Goal: Task Accomplishment & Management: Manage account settings

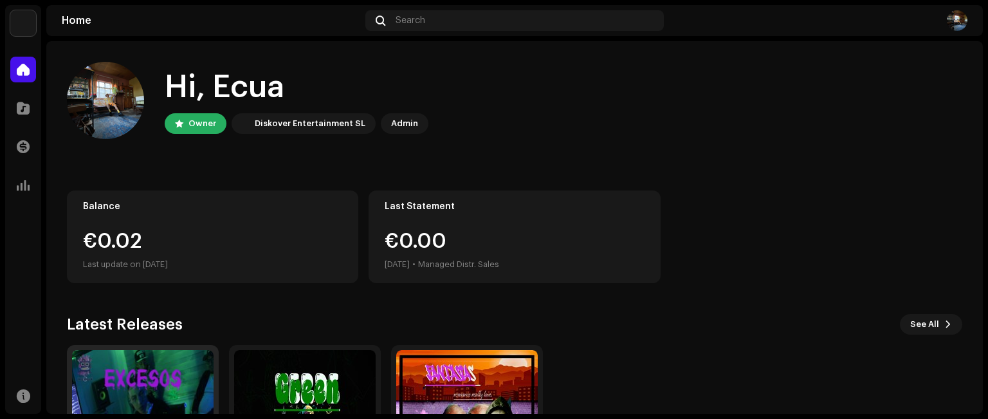
scroll to position [64, 0]
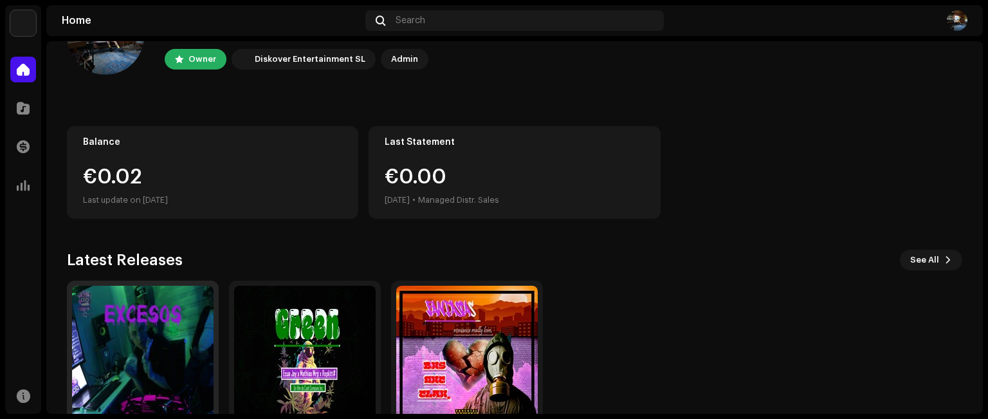
click at [127, 342] on img at bounding box center [142, 355] width 141 height 141
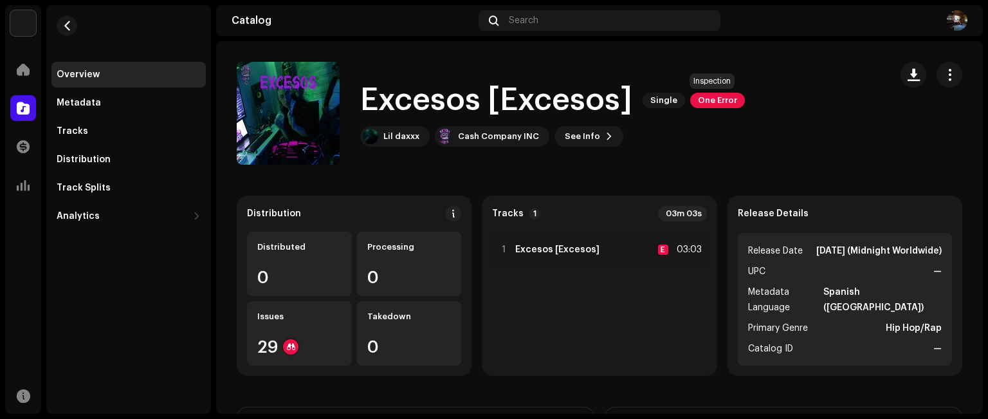
click at [705, 107] on span "One Error" at bounding box center [717, 100] width 55 height 15
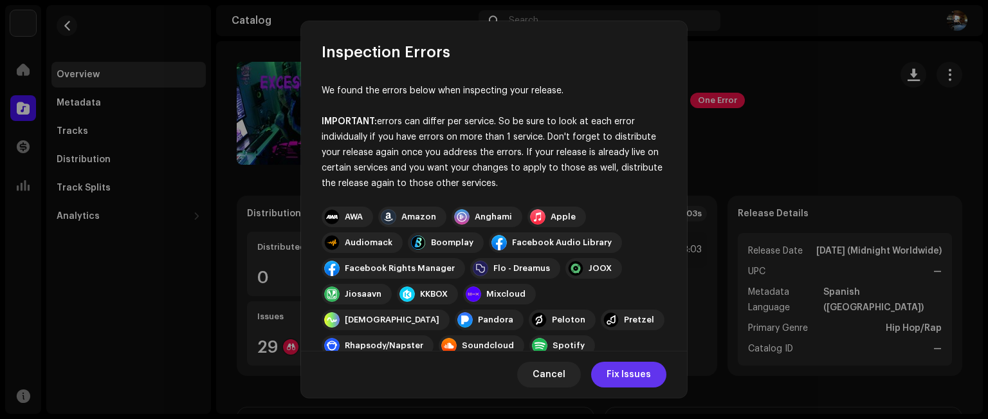
click at [624, 376] on span "Fix Issues" at bounding box center [628, 374] width 44 height 26
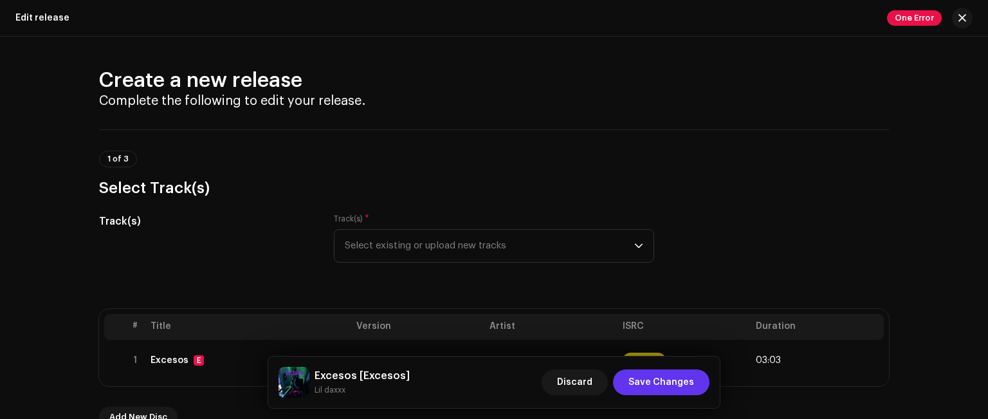
click at [649, 384] on span "Save Changes" at bounding box center [661, 382] width 66 height 26
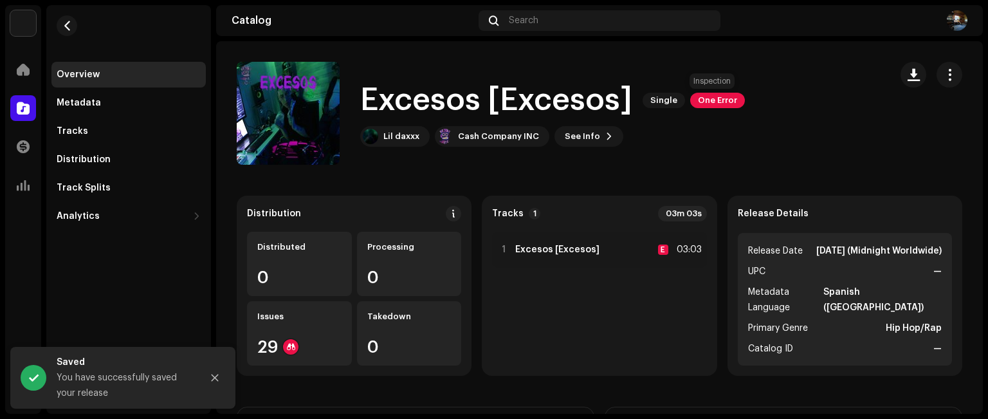
click at [711, 98] on span "One Error" at bounding box center [717, 100] width 55 height 15
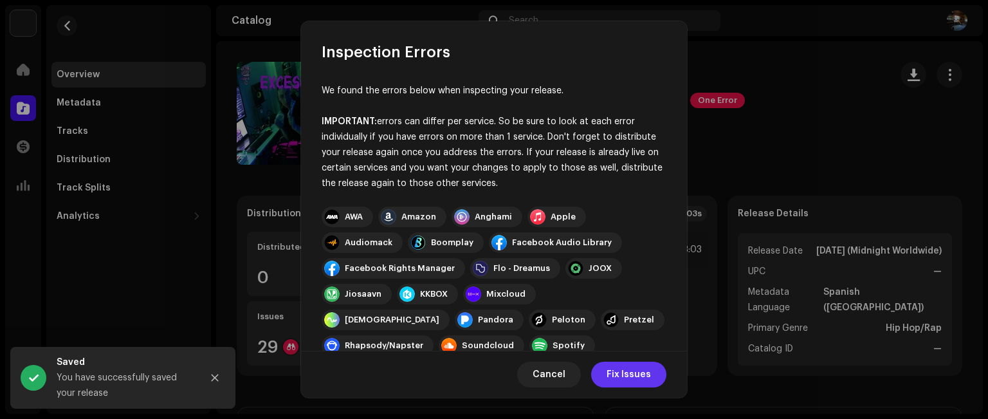
click at [598, 377] on button "Fix Issues" at bounding box center [628, 374] width 75 height 26
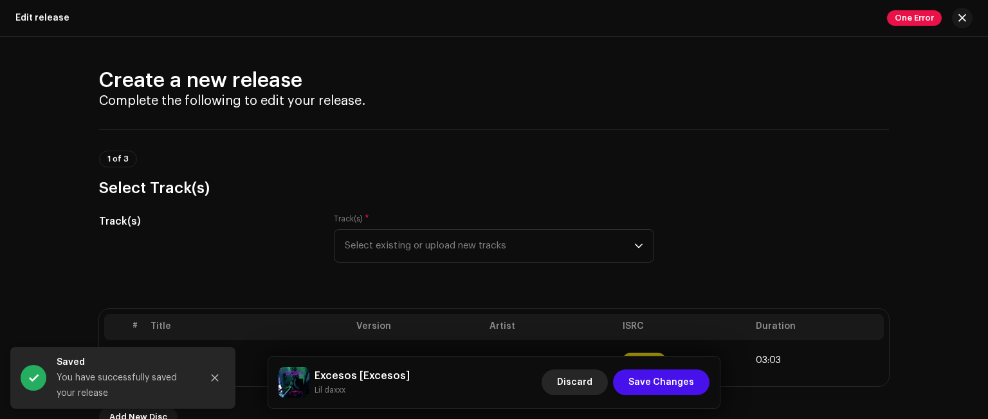
click at [598, 383] on button "Discard" at bounding box center [574, 382] width 66 height 26
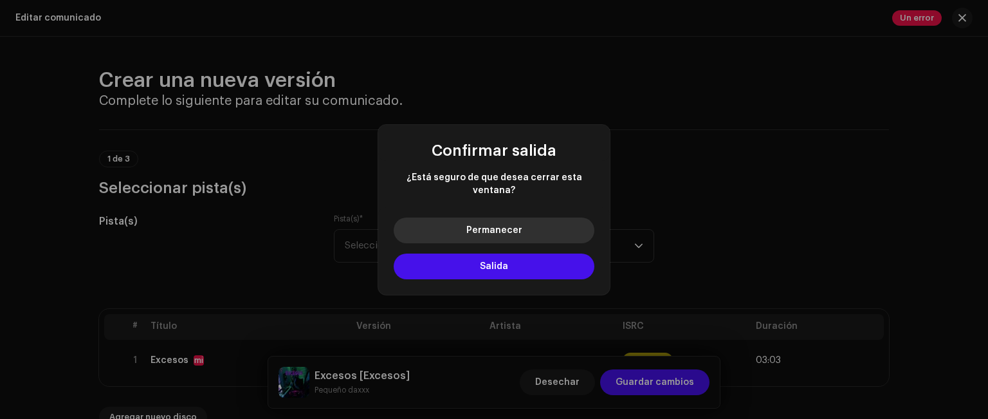
click at [523, 228] on button "Permanecer" at bounding box center [494, 230] width 201 height 26
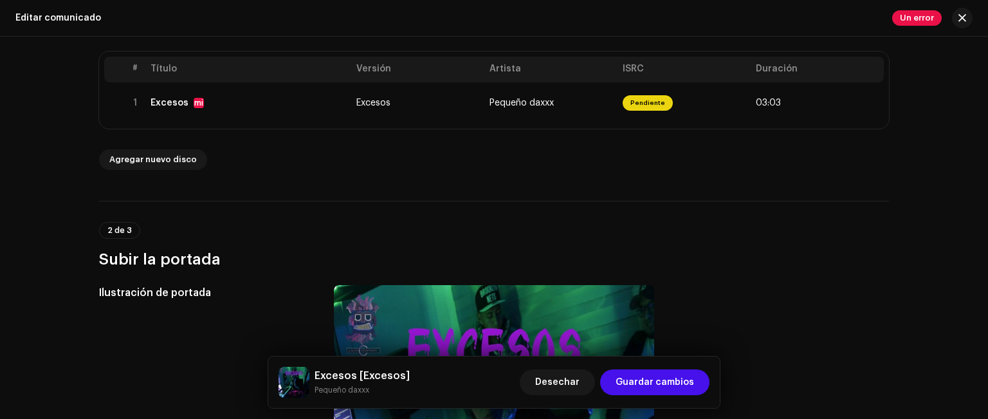
scroll to position [129, 0]
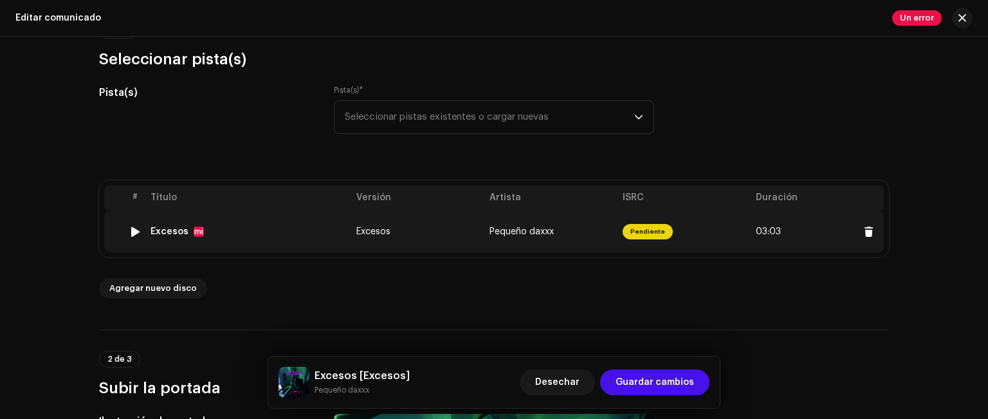
click at [642, 235] on span "Pendiente" at bounding box center [647, 231] width 50 height 15
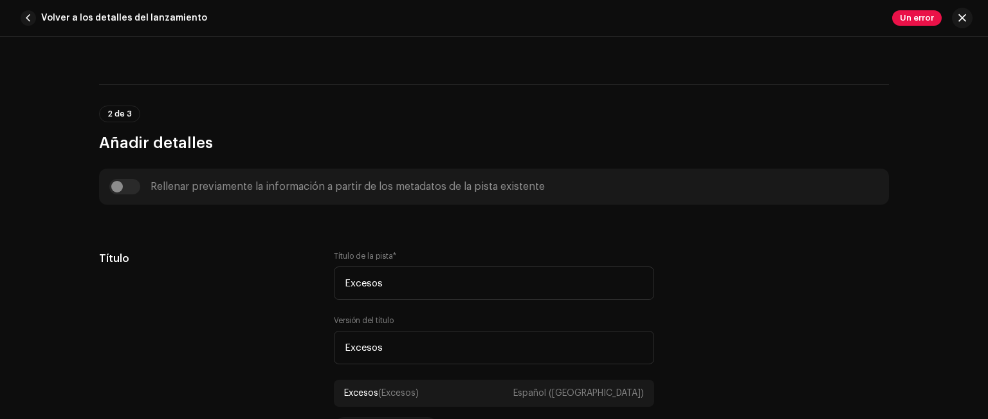
scroll to position [450, 0]
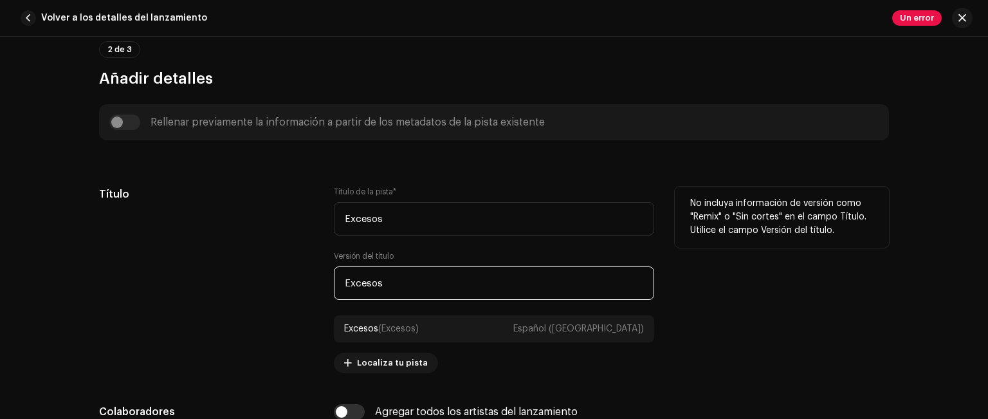
drag, startPoint x: 383, startPoint y: 289, endPoint x: 318, endPoint y: 289, distance: 64.9
click at [318, 289] on div "Título Título de la pista * Excesos Versión del título Excesos Excesos (Excesos…" at bounding box center [494, 279] width 790 height 186
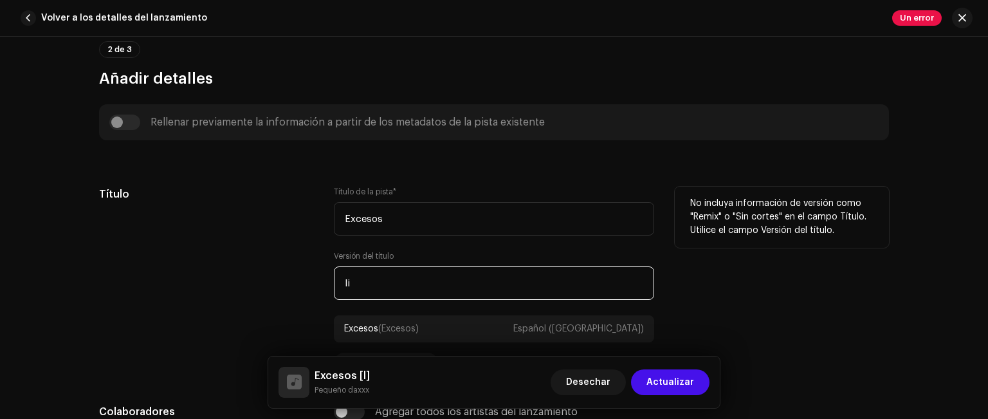
type input "l"
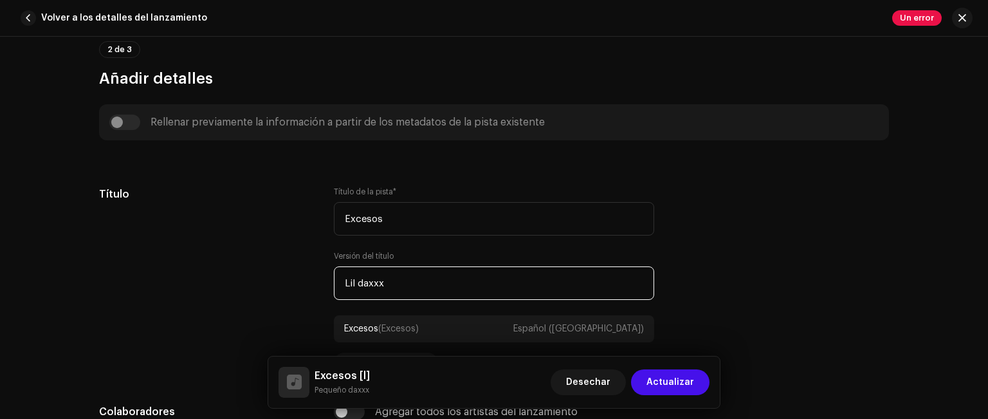
scroll to position [514, 0]
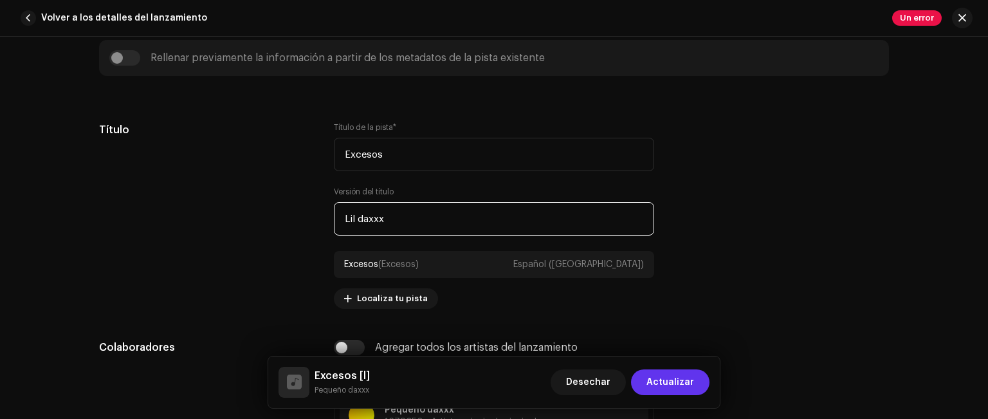
type input "Lil daxxx"
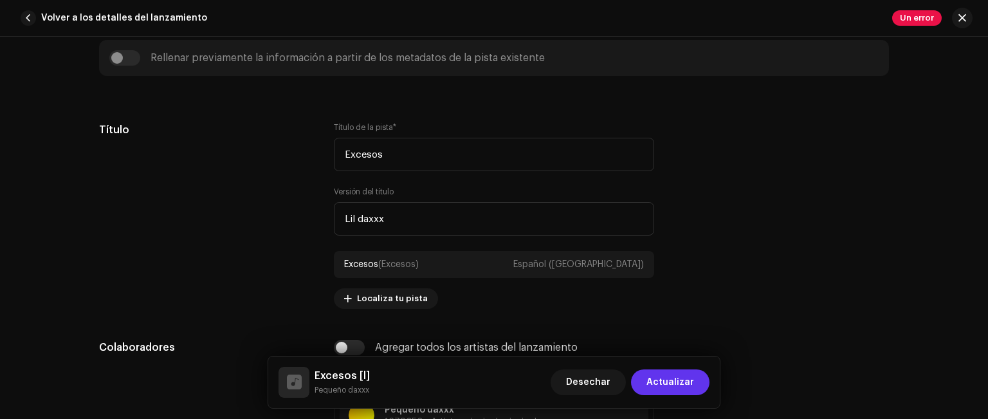
click at [662, 376] on span "Actualizar" at bounding box center [670, 382] width 48 height 26
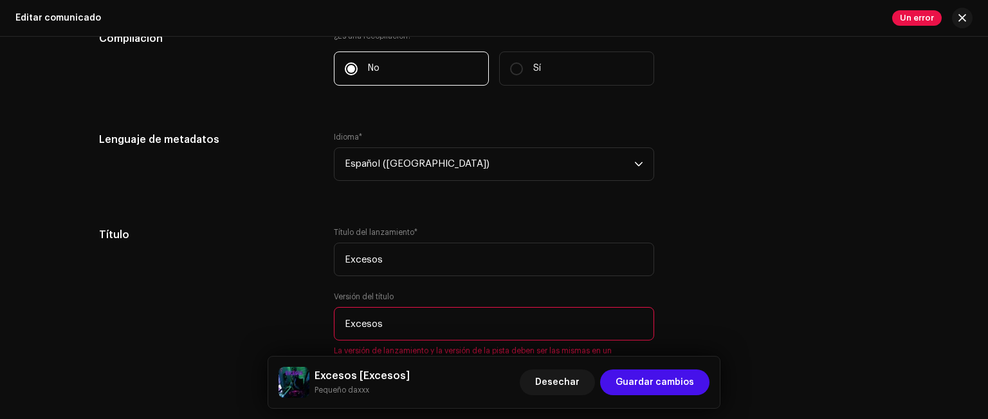
scroll to position [1093, 0]
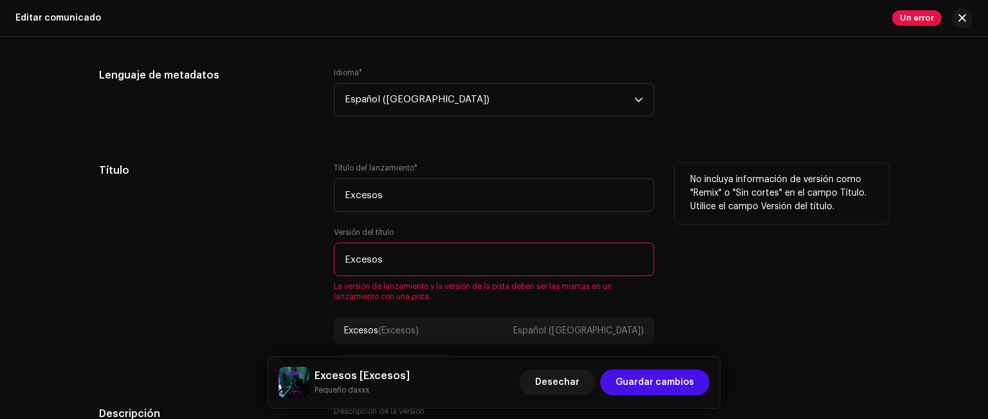
drag, startPoint x: 384, startPoint y: 256, endPoint x: 244, endPoint y: 264, distance: 140.4
click at [244, 264] on div "Título Título del lanzamiento * Excesos Versión del título Excesos La versión d…" at bounding box center [494, 269] width 790 height 212
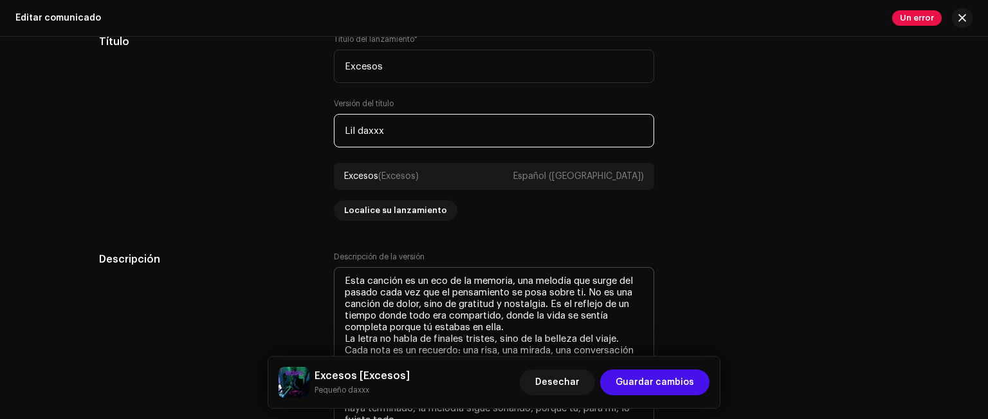
scroll to position [1286, 0]
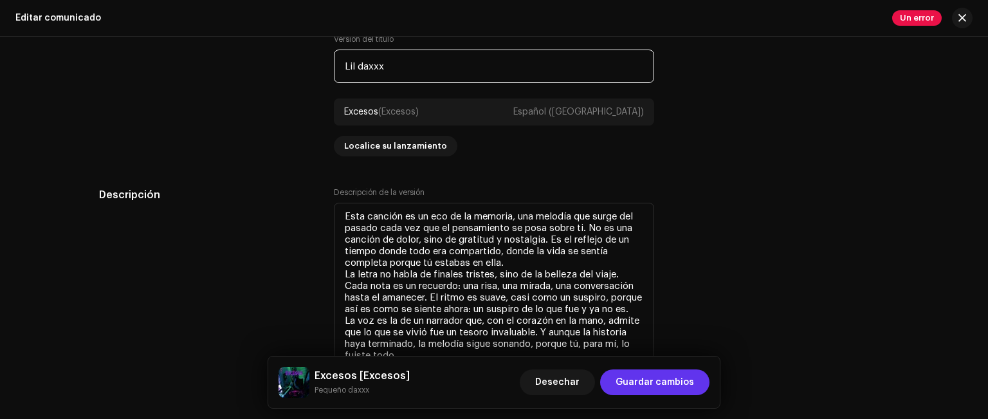
type input "Lil daxxx"
click at [675, 379] on font "Guardar cambios" at bounding box center [654, 381] width 78 height 9
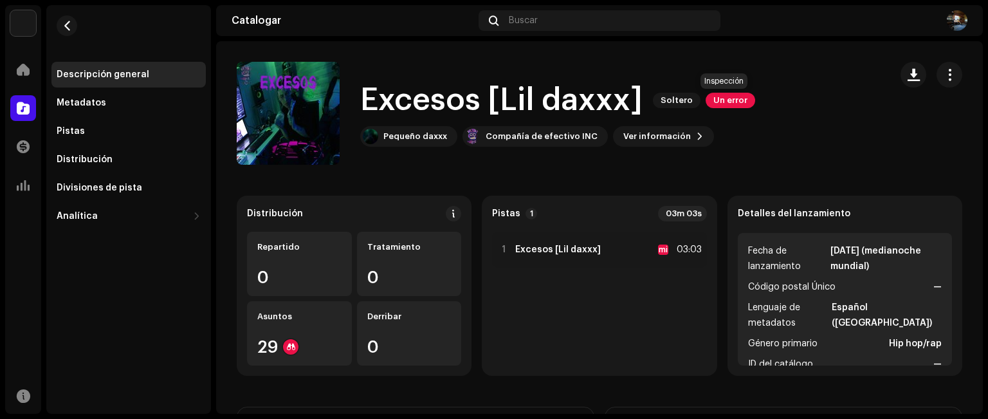
click at [720, 105] on span "Un error" at bounding box center [730, 100] width 50 height 15
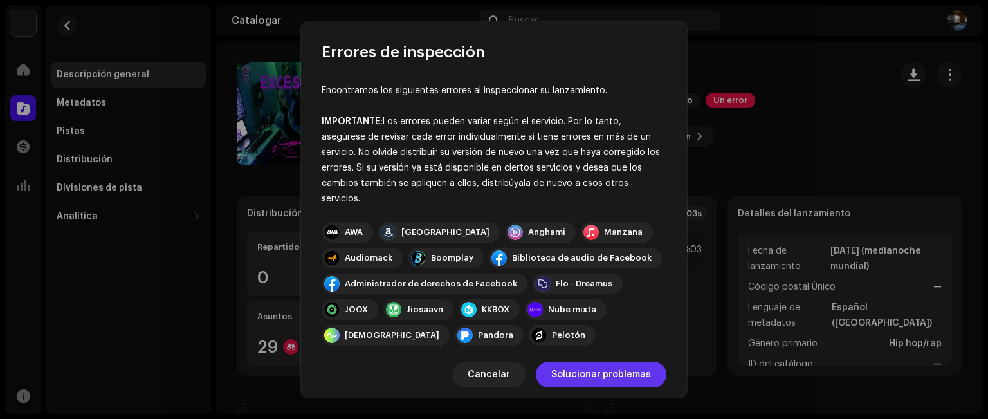
click at [610, 372] on font "Solucionar problemas" at bounding box center [601, 374] width 100 height 9
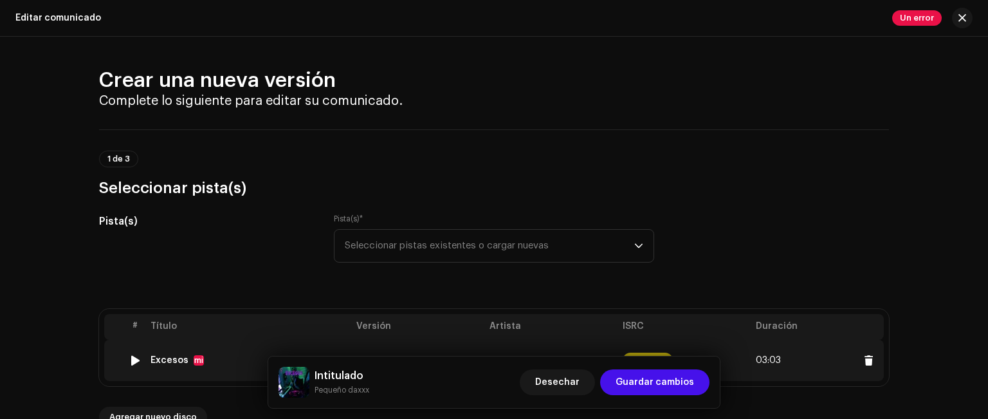
scroll to position [129, 0]
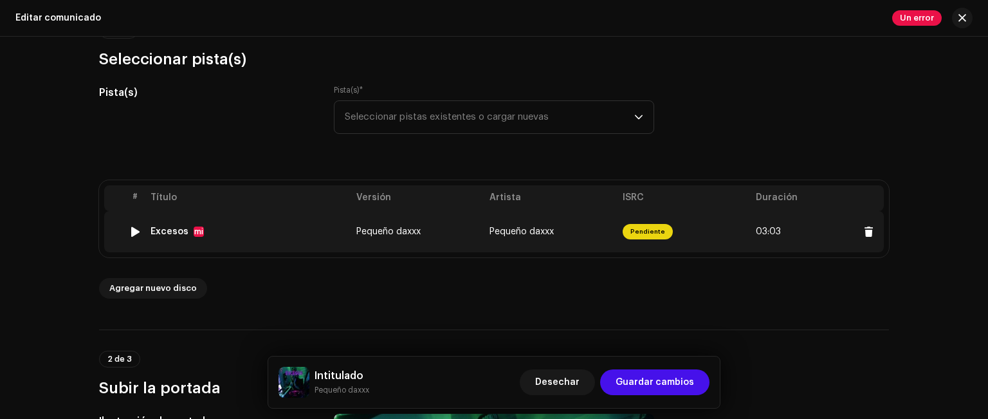
click at [640, 231] on font "Pendiente" at bounding box center [647, 231] width 35 height 6
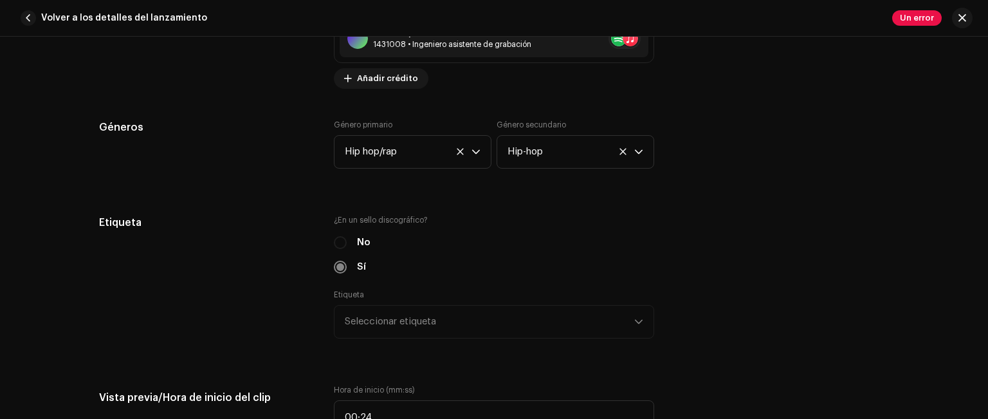
scroll to position [1222, 0]
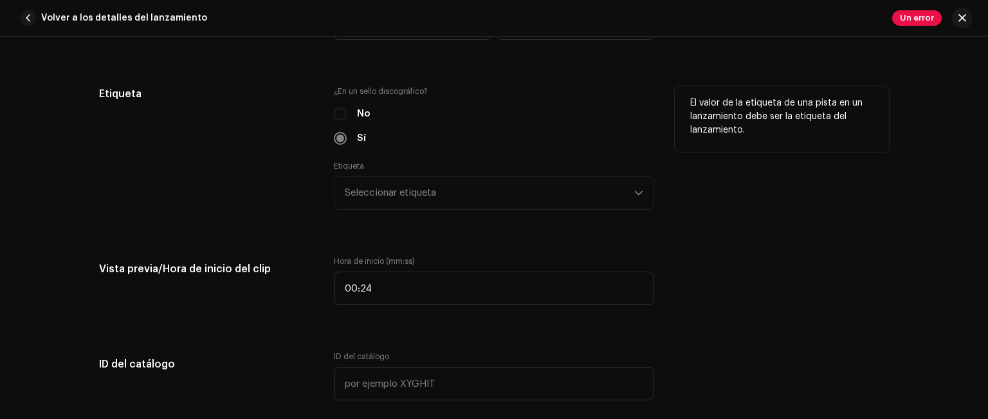
click at [453, 201] on div "Etiqueta Seleccionar etiqueta" at bounding box center [494, 185] width 320 height 49
click at [593, 195] on div "Etiqueta Seleccionar etiqueta" at bounding box center [494, 185] width 320 height 49
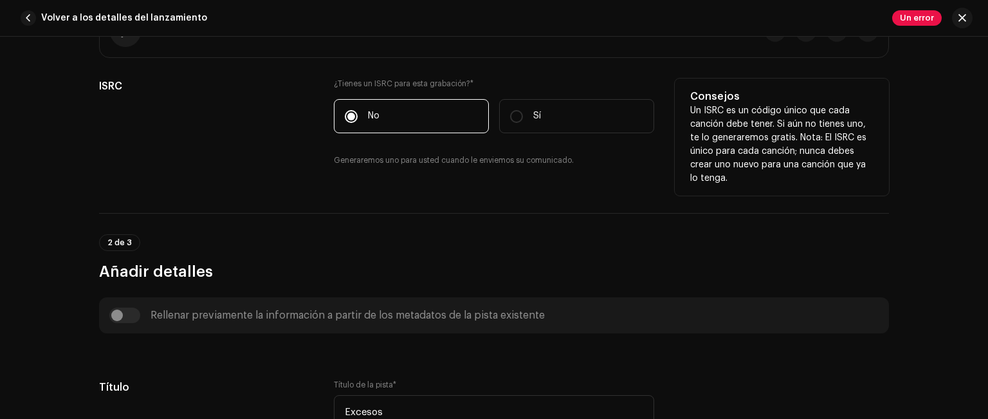
scroll to position [321, 0]
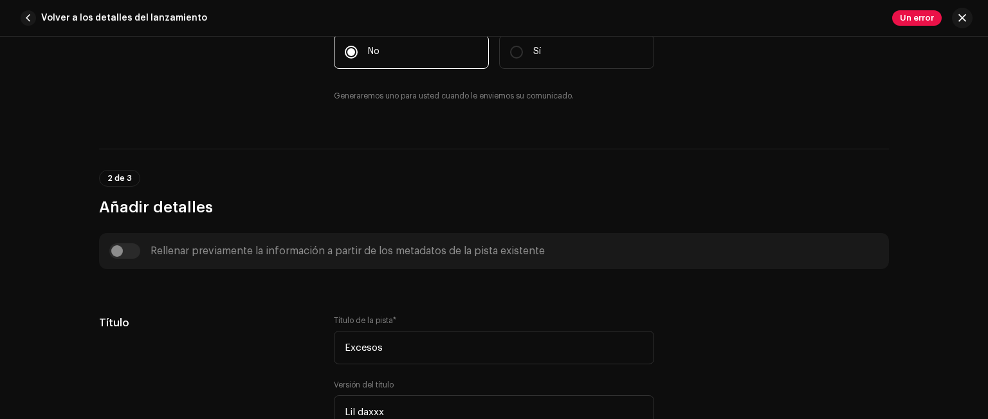
click at [125, 246] on div "Rellenar previamente la información a partir de los metadatos de la pista exist…" at bounding box center [493, 250] width 769 height 15
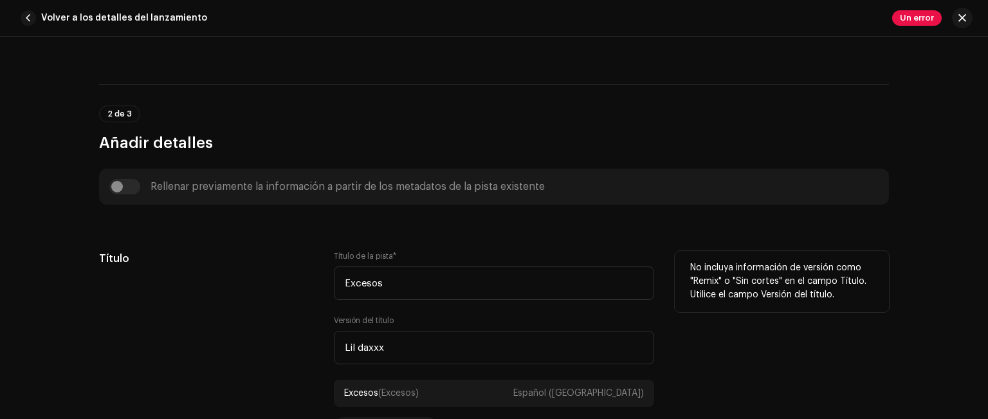
scroll to position [450, 0]
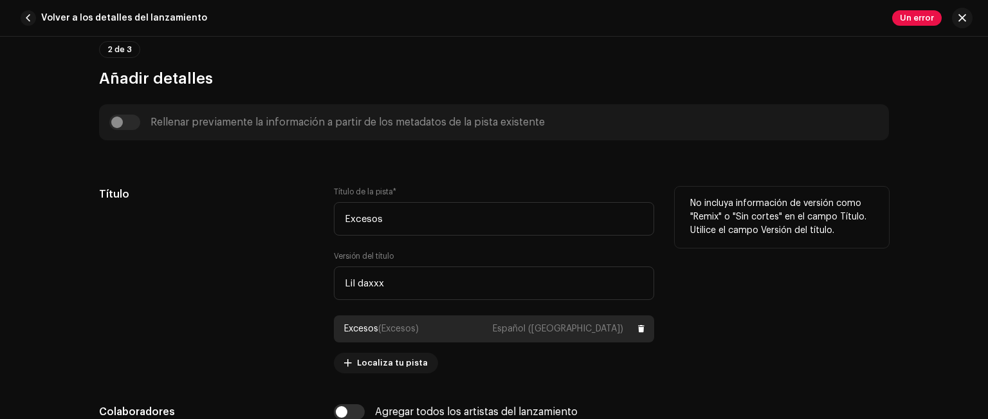
click at [401, 329] on font "(Excesos)" at bounding box center [398, 328] width 41 height 9
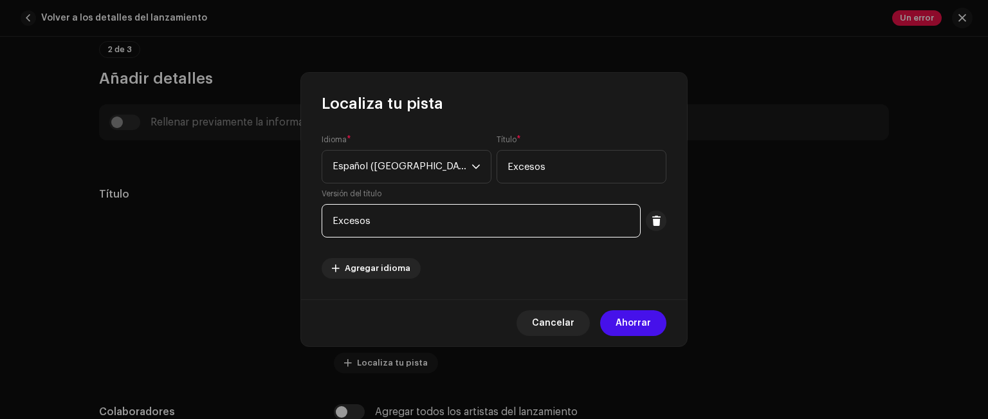
drag, startPoint x: 401, startPoint y: 224, endPoint x: 264, endPoint y: 223, distance: 137.0
click at [264, 223] on div "Localiza tu pista Idioma * Español ([GEOGRAPHIC_DATA]) Título * Excesos Versión…" at bounding box center [494, 209] width 988 height 419
type input "Lil daxxx"
click at [625, 332] on span "Ahorrar" at bounding box center [632, 323] width 35 height 26
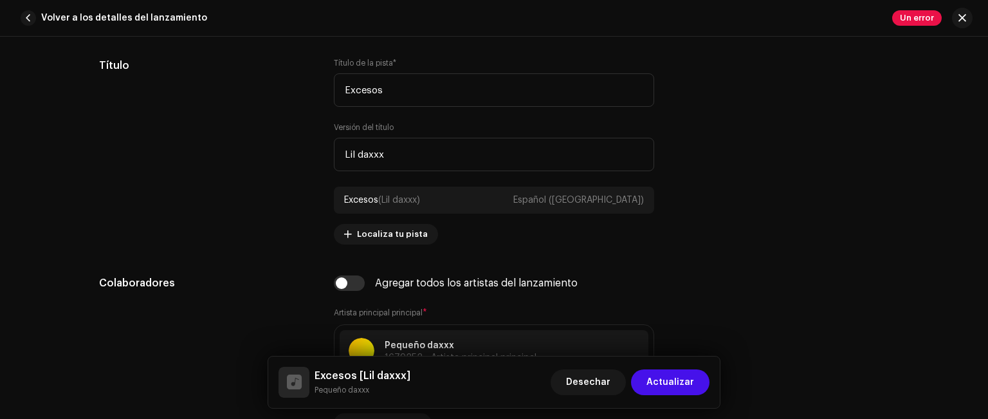
scroll to position [643, 0]
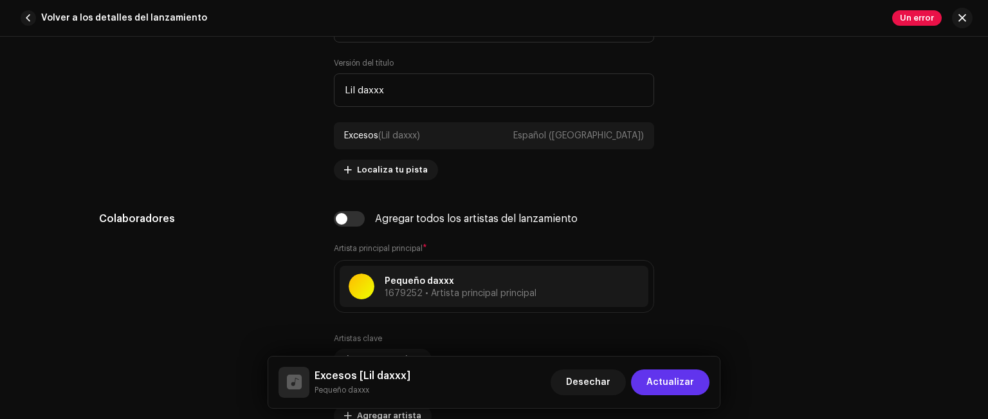
click at [655, 377] on font "Actualizar" at bounding box center [670, 381] width 48 height 9
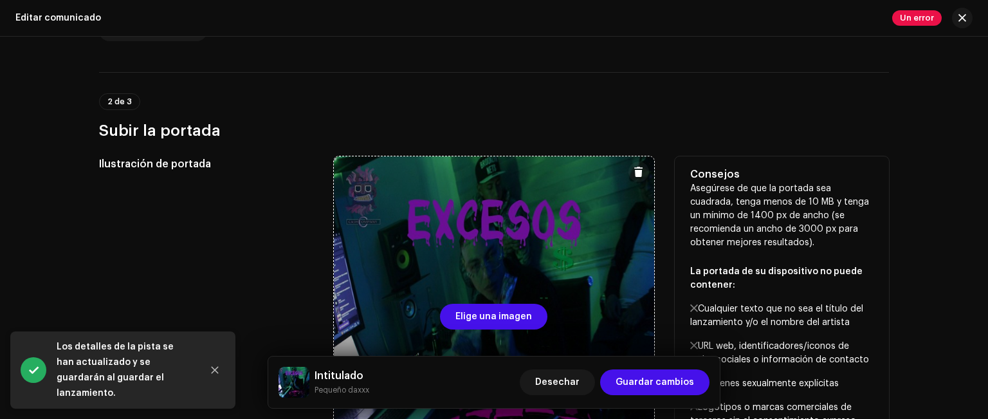
scroll to position [450, 0]
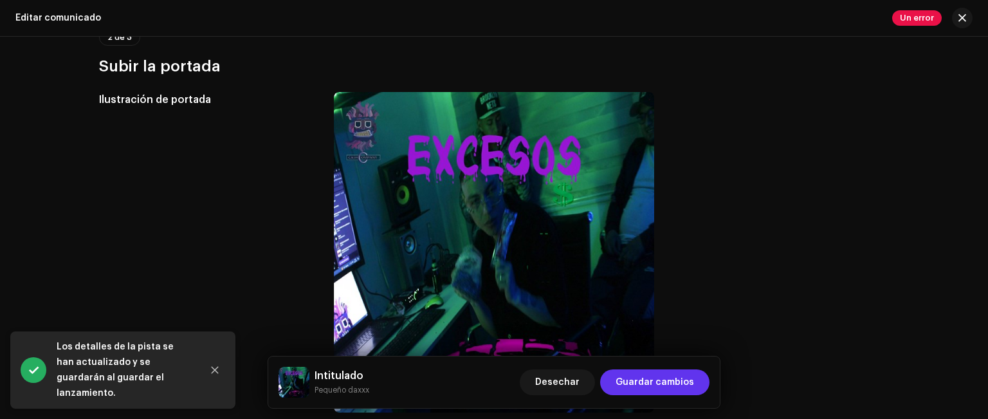
click at [629, 385] on font "Guardar cambios" at bounding box center [654, 381] width 78 height 9
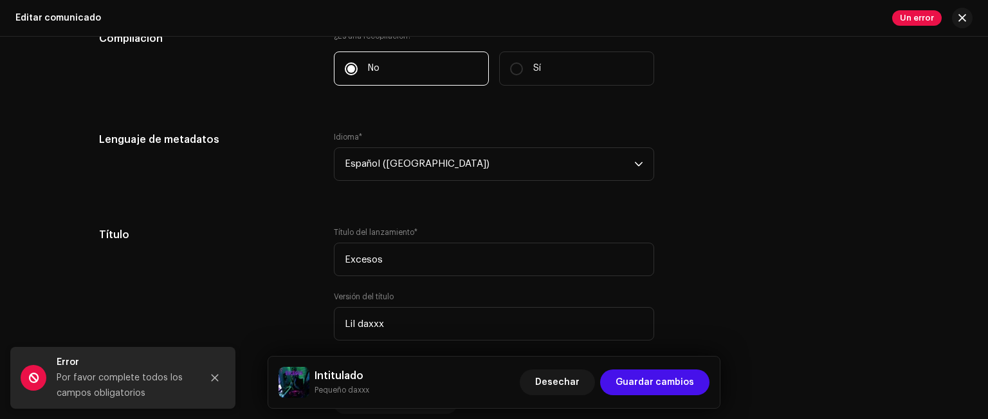
scroll to position [1157, 0]
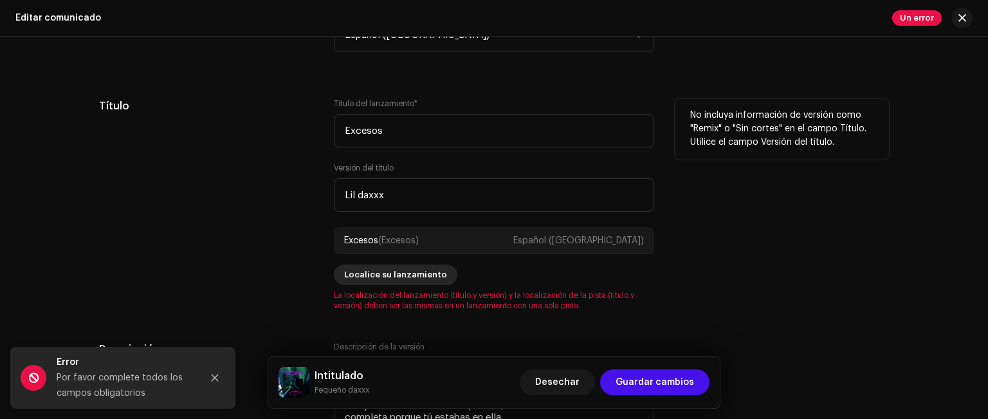
click at [418, 280] on span "Localice su lanzamiento" at bounding box center [395, 275] width 103 height 26
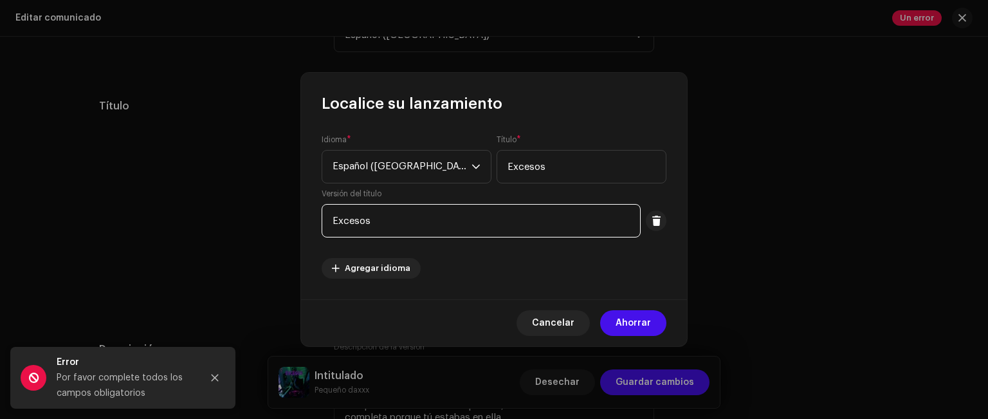
click at [401, 224] on input "Excesos" at bounding box center [480, 220] width 319 height 33
drag, startPoint x: 401, startPoint y: 224, endPoint x: 195, endPoint y: 218, distance: 205.2
click at [195, 218] on div "Localice su lanzamiento Idioma * Español ([GEOGRAPHIC_DATA]) Título * Excesos V…" at bounding box center [494, 209] width 988 height 419
type input "l"
type input "Lil Daxxx"
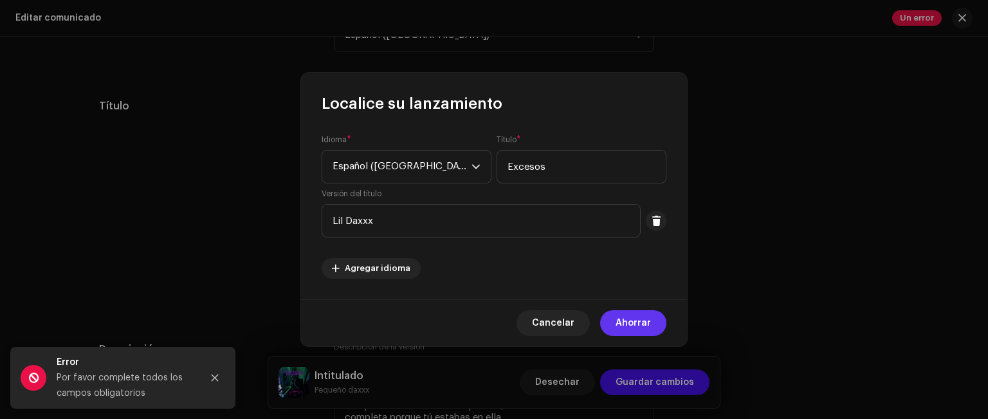
click at [645, 325] on font "Ahorrar" at bounding box center [632, 322] width 35 height 9
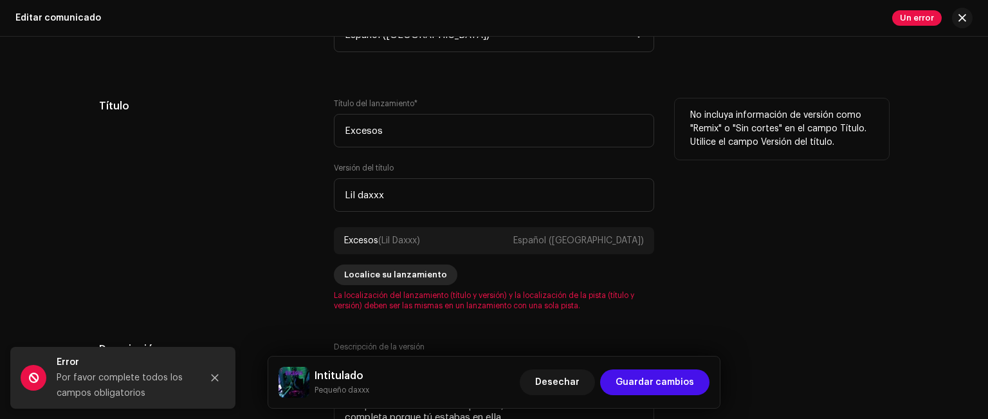
click at [412, 280] on span "Localice su lanzamiento" at bounding box center [395, 275] width 103 height 26
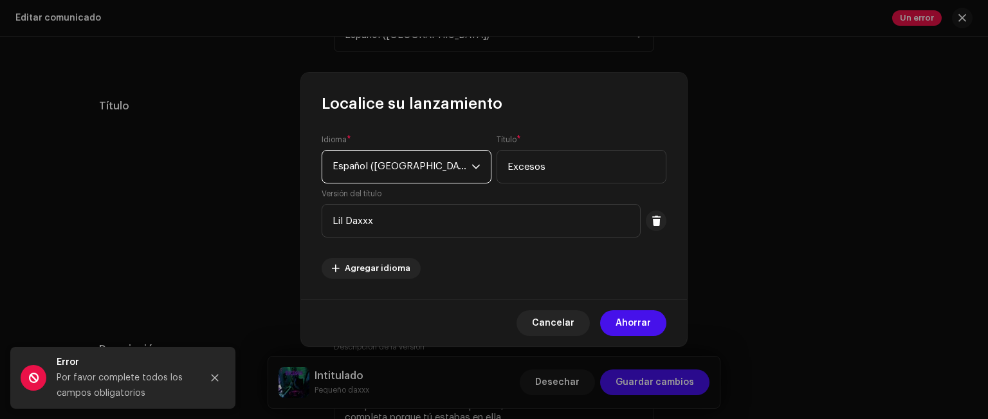
click at [468, 166] on span "Español ([GEOGRAPHIC_DATA])" at bounding box center [401, 166] width 139 height 32
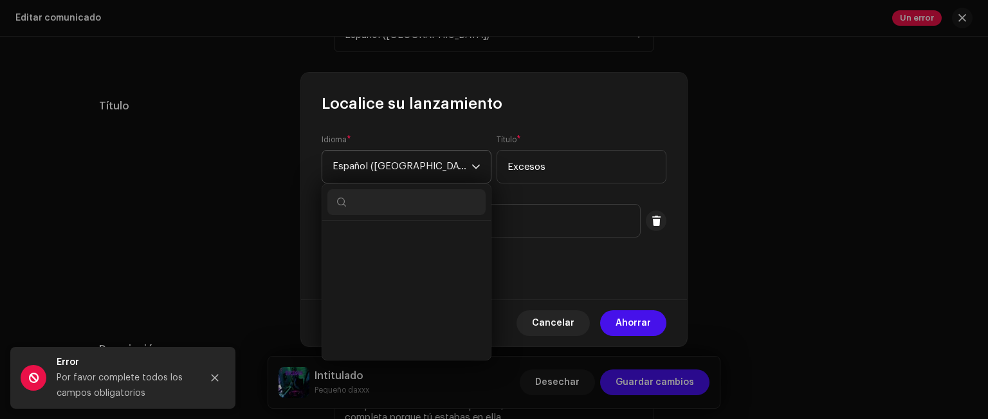
scroll to position [4146, 0]
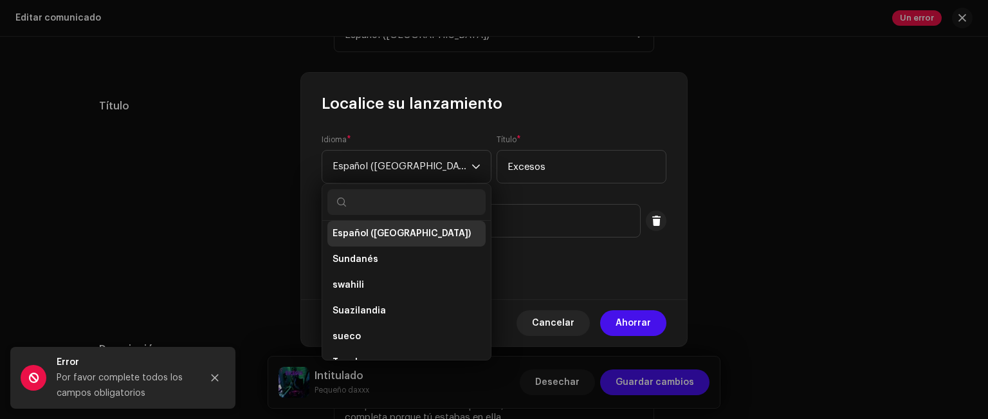
click at [419, 230] on font "Español ([GEOGRAPHIC_DATA])" at bounding box center [401, 233] width 138 height 9
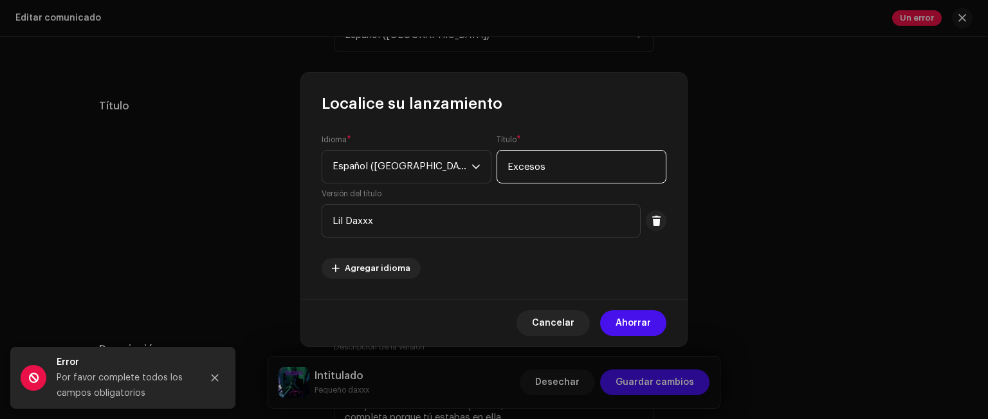
click at [548, 168] on input "Excesos" at bounding box center [581, 166] width 170 height 33
click at [617, 325] on button "Ahorrar" at bounding box center [633, 323] width 66 height 26
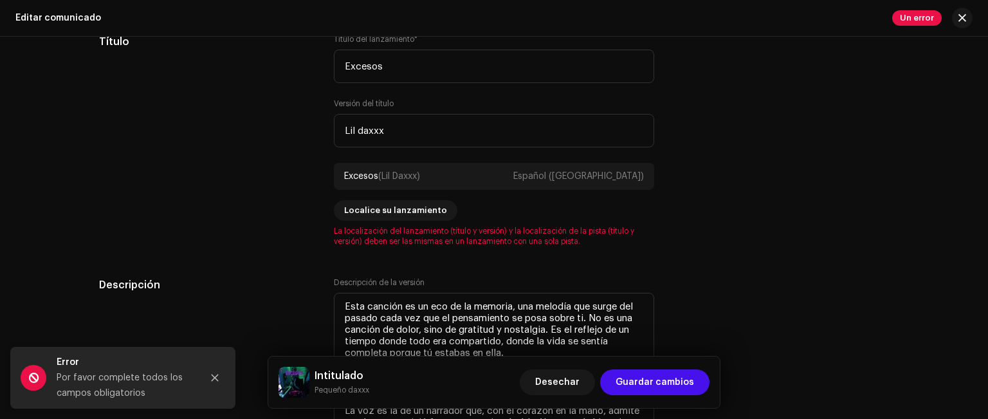
scroll to position [1350, 0]
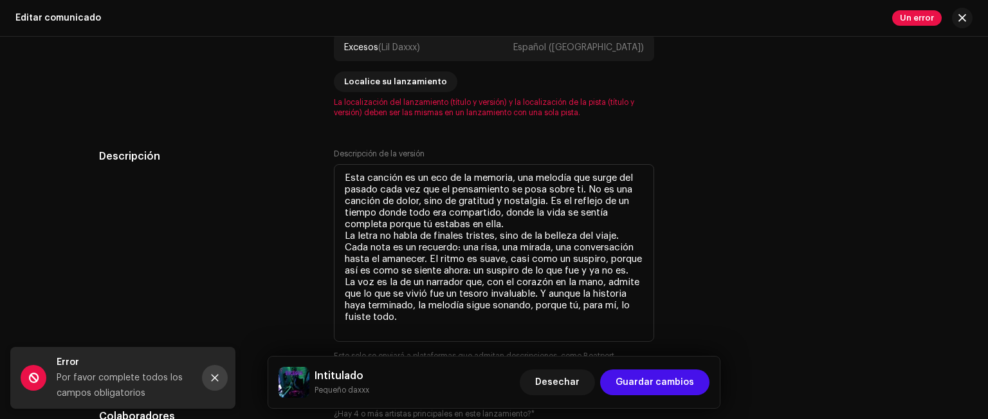
click at [223, 375] on button "Cerca" at bounding box center [215, 378] width 26 height 26
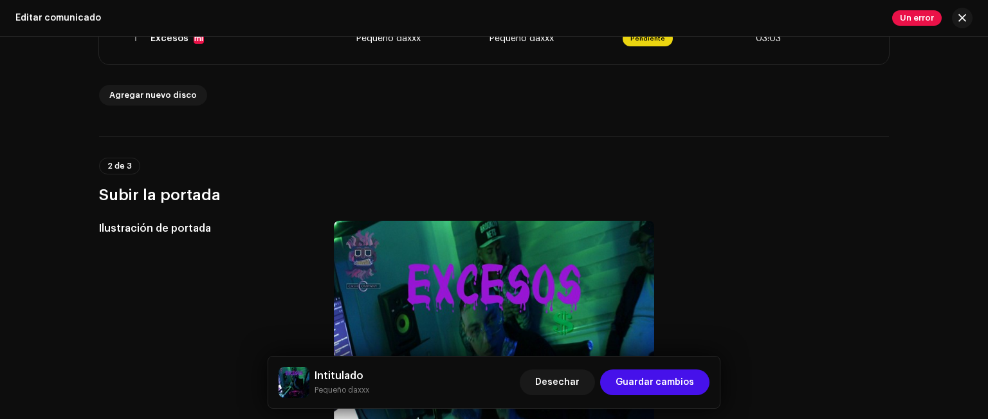
scroll to position [193, 0]
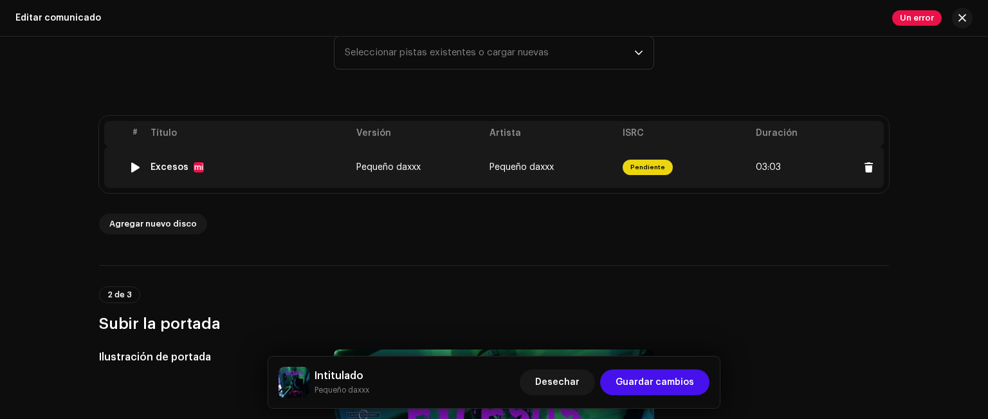
click at [638, 166] on font "Pendiente" at bounding box center [647, 167] width 35 height 6
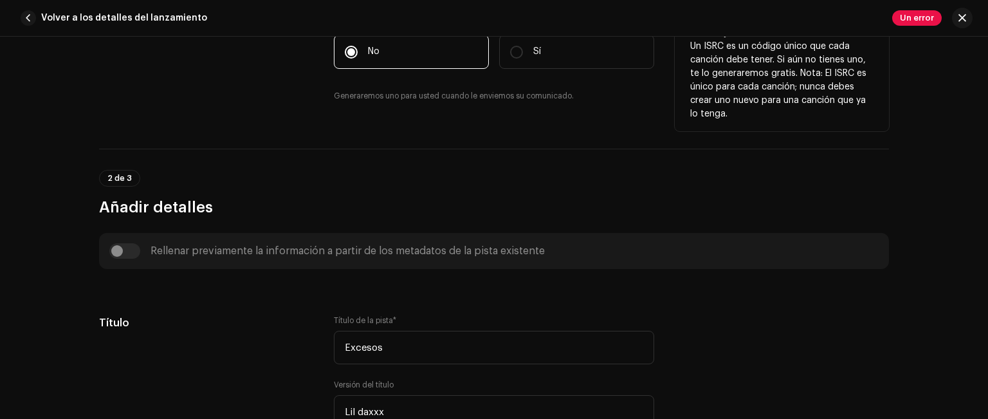
scroll to position [450, 0]
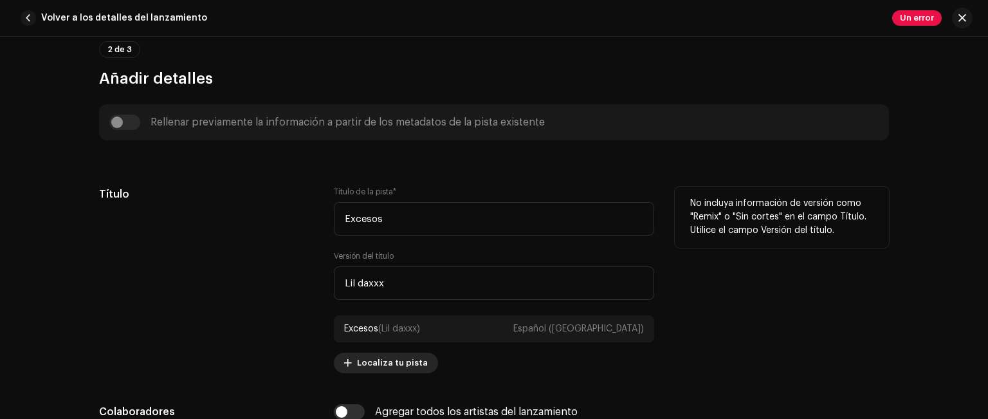
click at [370, 357] on span "Localiza tu pista" at bounding box center [392, 363] width 71 height 26
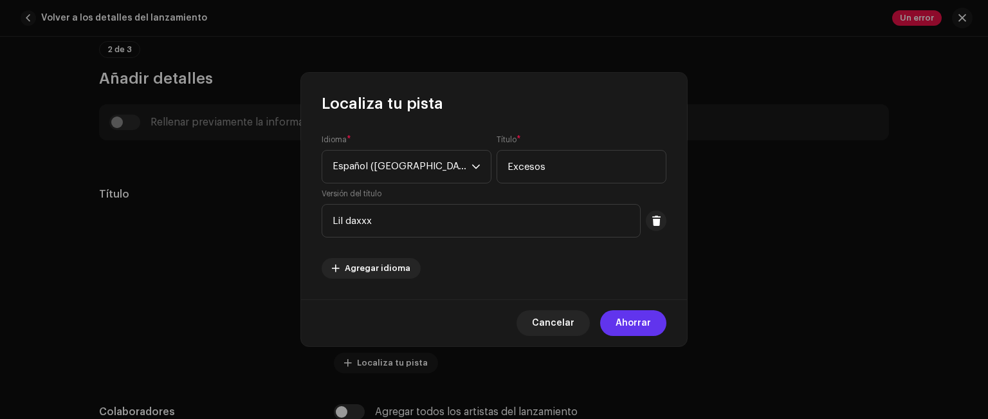
click at [642, 325] on font "Ahorrar" at bounding box center [632, 322] width 35 height 9
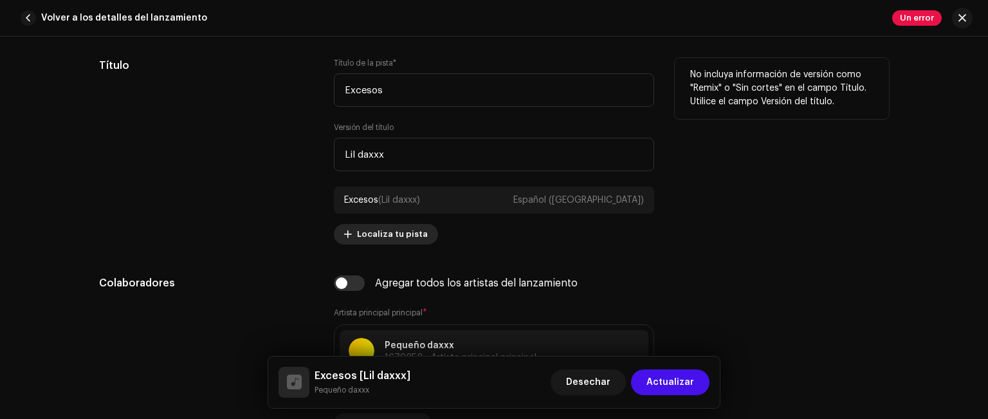
scroll to position [643, 0]
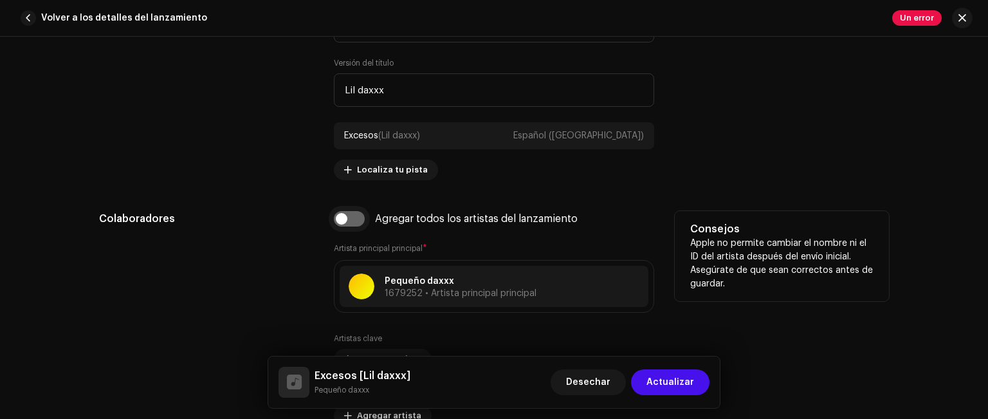
click at [343, 221] on input "checkbox" at bounding box center [349, 218] width 31 height 15
checkbox input "true"
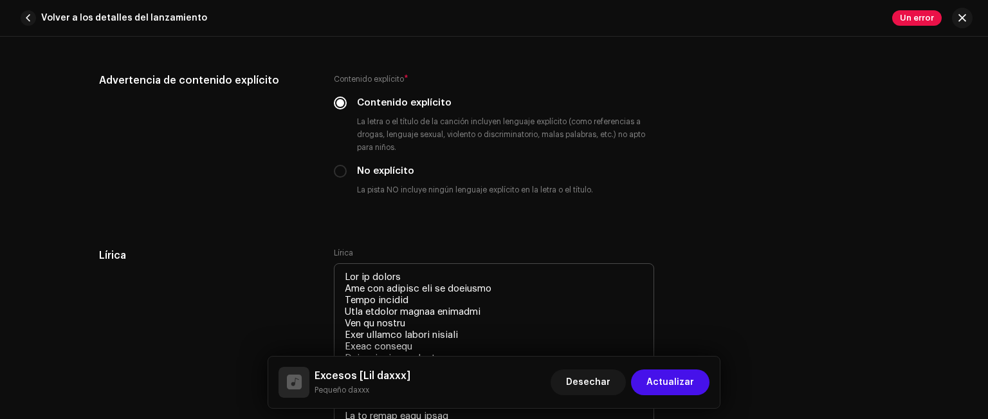
scroll to position [2443, 0]
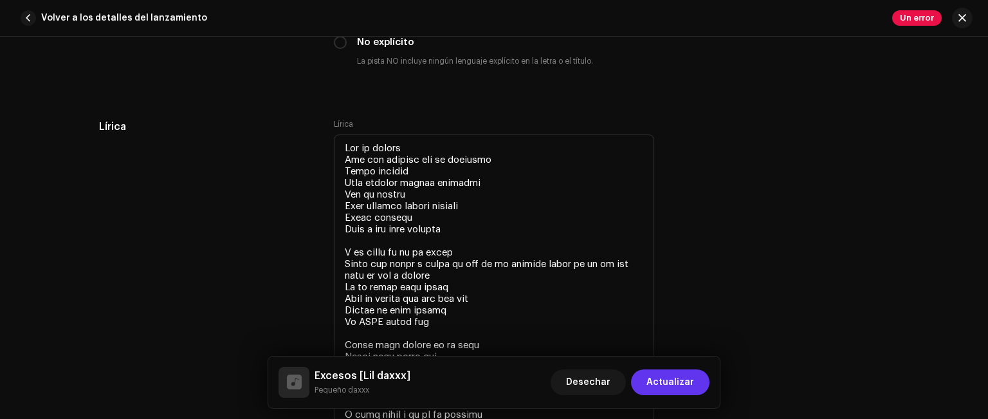
click at [682, 385] on font "Actualizar" at bounding box center [670, 381] width 48 height 9
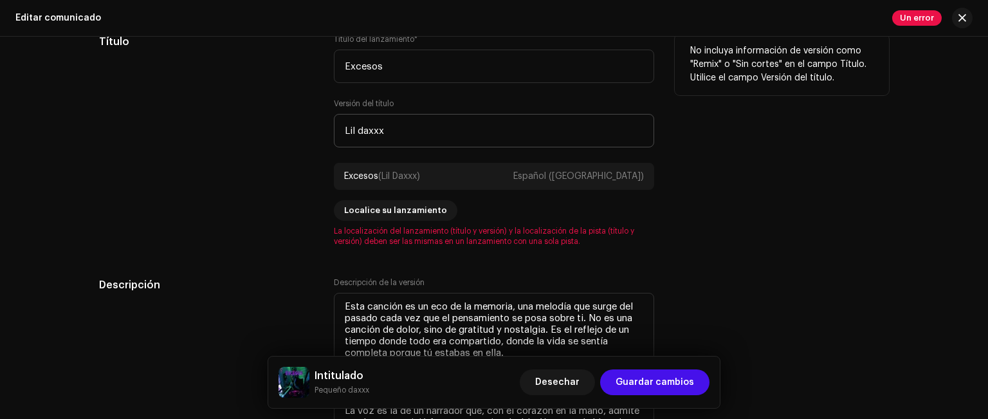
scroll to position [1093, 0]
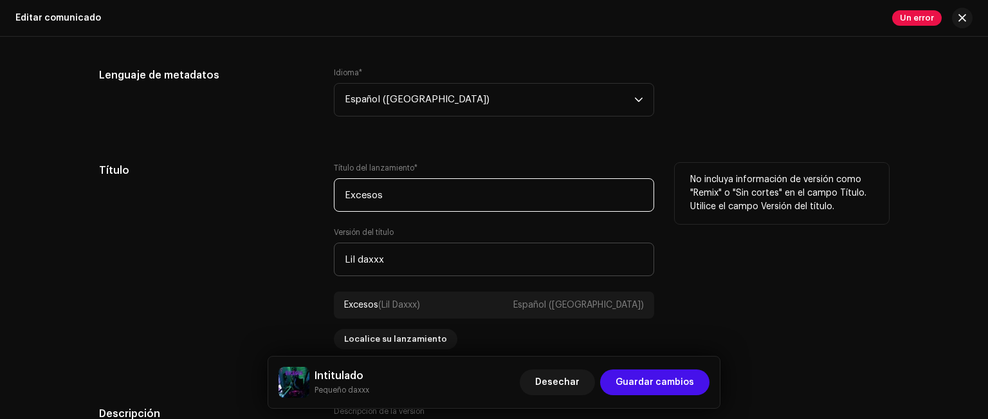
click at [386, 203] on input "Excesos" at bounding box center [494, 194] width 320 height 33
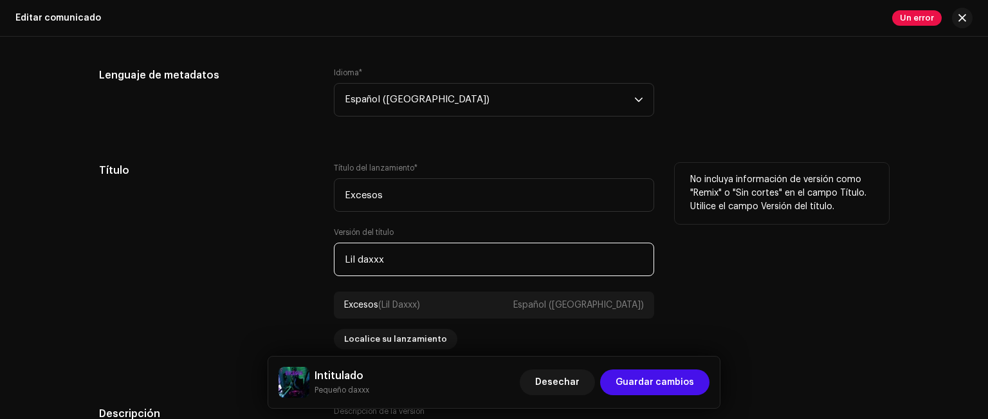
click at [397, 251] on input "Lil daxxx" at bounding box center [494, 258] width 320 height 33
click at [359, 260] on input "Lil daxxx" at bounding box center [494, 258] width 320 height 33
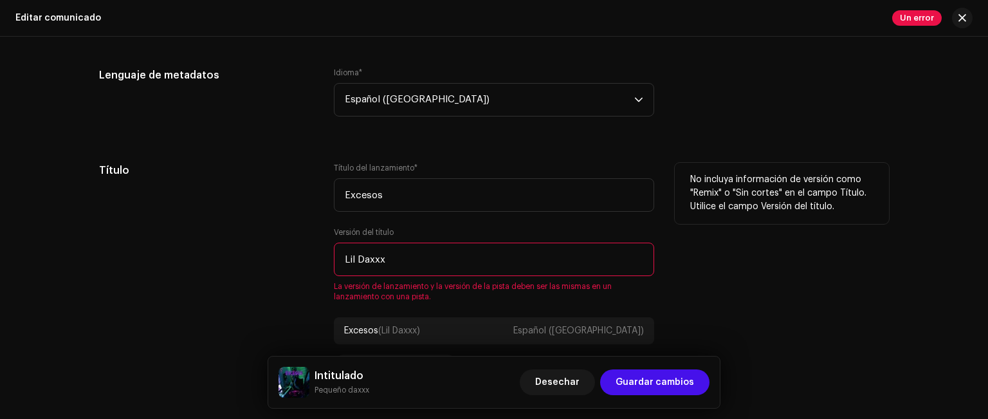
click at [731, 296] on div "No incluya información de versión como "Remix" o "Sin cortes" en el campo Títul…" at bounding box center [782, 282] width 214 height 238
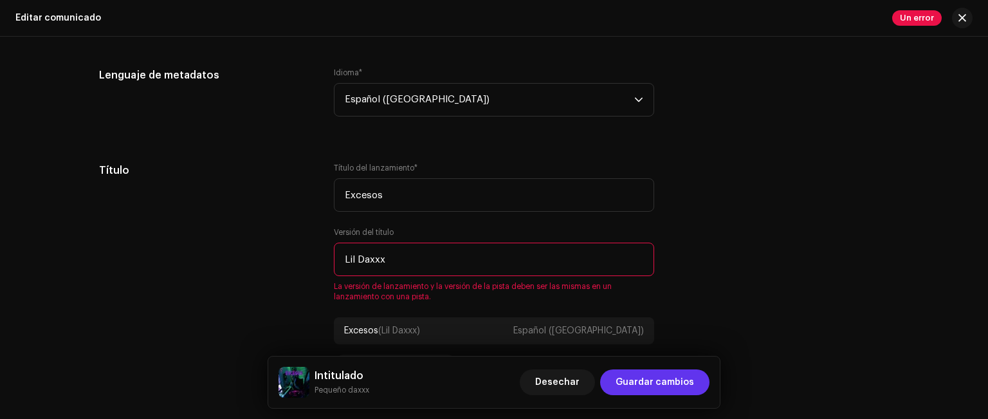
click at [648, 377] on font "Guardar cambios" at bounding box center [654, 381] width 78 height 9
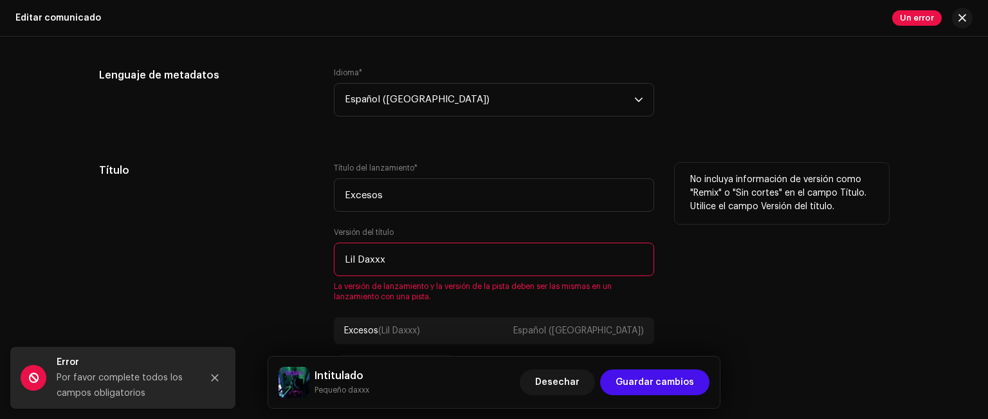
click at [360, 260] on input "Lil Daxxx" at bounding box center [494, 258] width 320 height 33
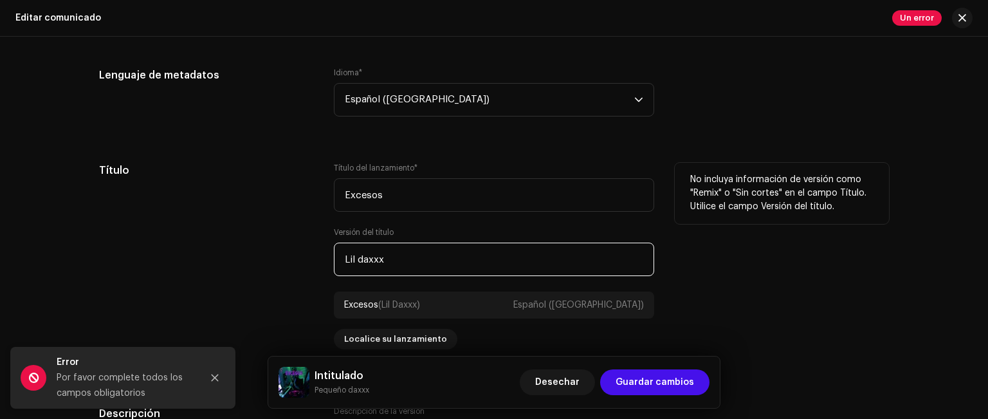
type input "Lil daxxx"
click at [455, 281] on div "Título del lanzamiento * Excesos Versión del título Lil daxxx Excesos (Lil Daxx…" at bounding box center [494, 269] width 320 height 212
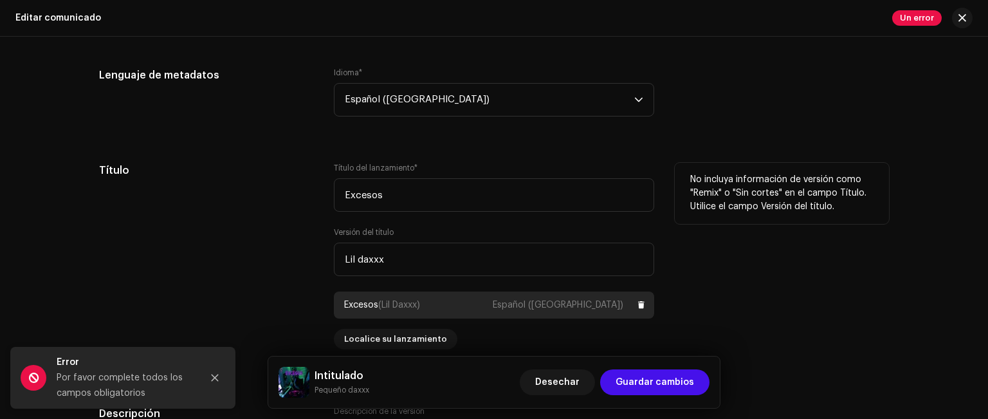
click at [407, 309] on font "(Lil Daxxx)" at bounding box center [399, 304] width 42 height 9
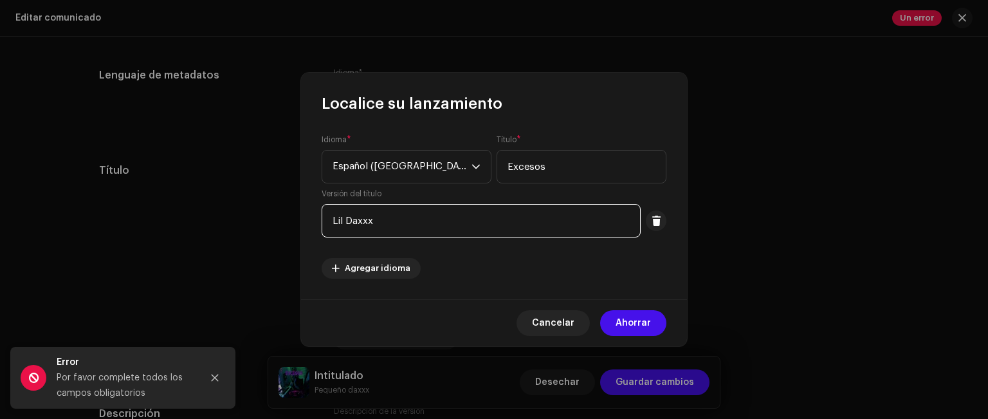
click at [352, 217] on input "Lil Daxxx" at bounding box center [480, 220] width 319 height 33
type input "Lil daxxx"
click at [627, 320] on font "Ahorrar" at bounding box center [632, 322] width 35 height 9
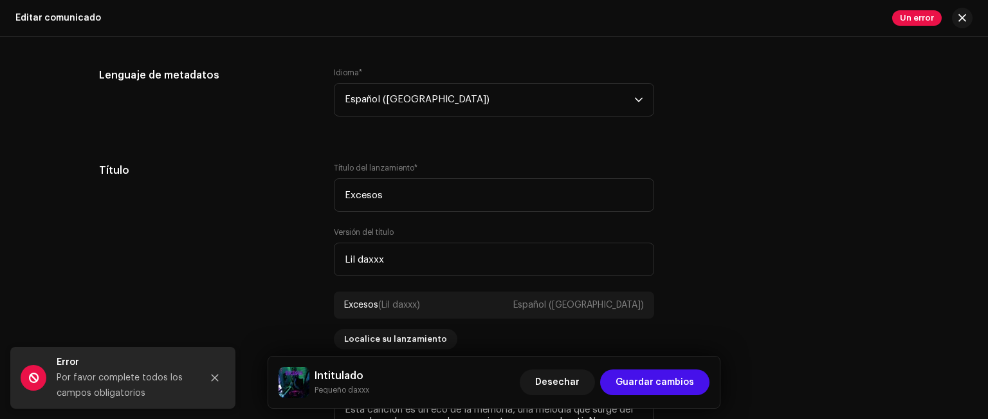
scroll to position [1157, 0]
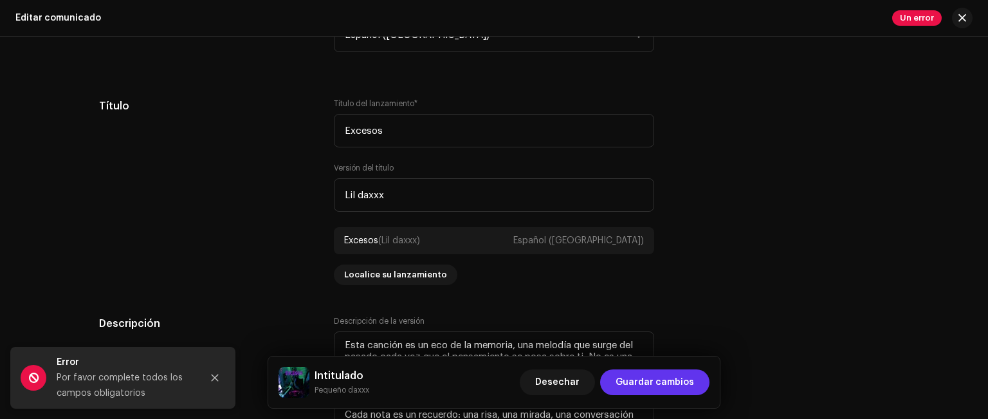
click at [649, 383] on font "Guardar cambios" at bounding box center [654, 381] width 78 height 9
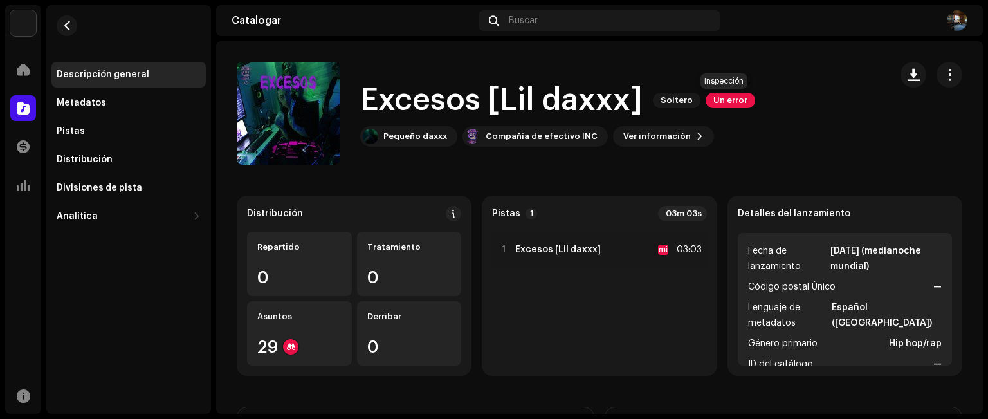
click at [720, 98] on font "Un error" at bounding box center [730, 100] width 34 height 8
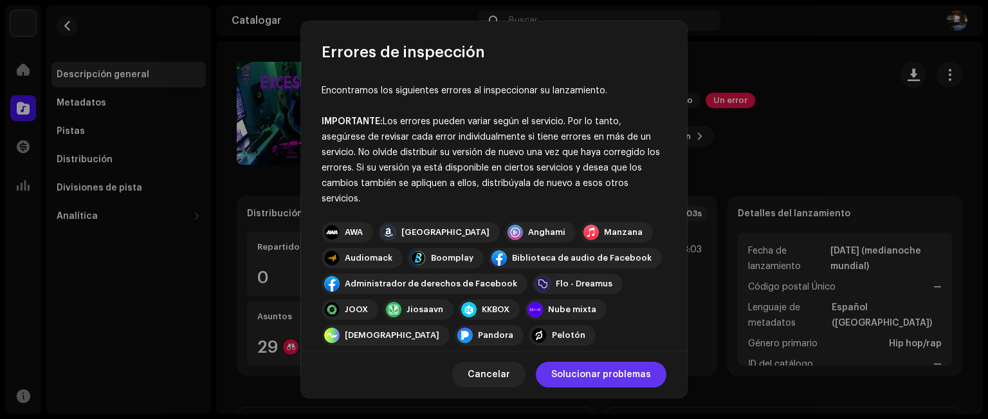
click at [631, 373] on font "Solucionar problemas" at bounding box center [601, 374] width 100 height 9
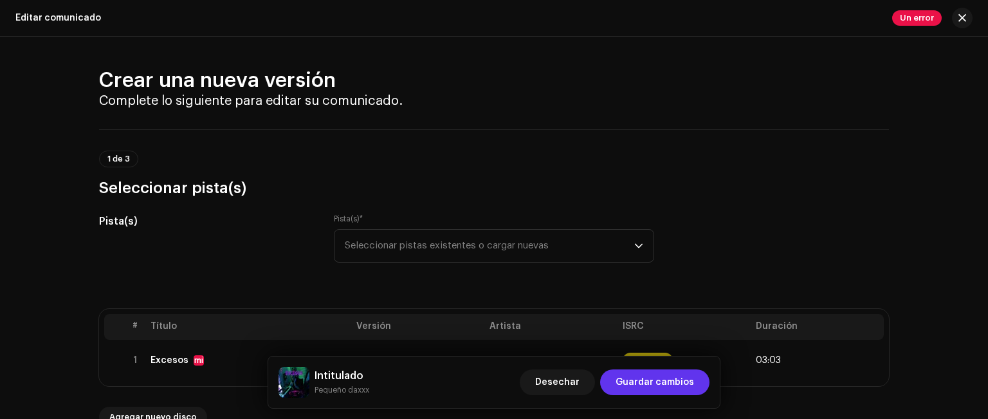
click at [633, 375] on span "Guardar cambios" at bounding box center [654, 382] width 78 height 26
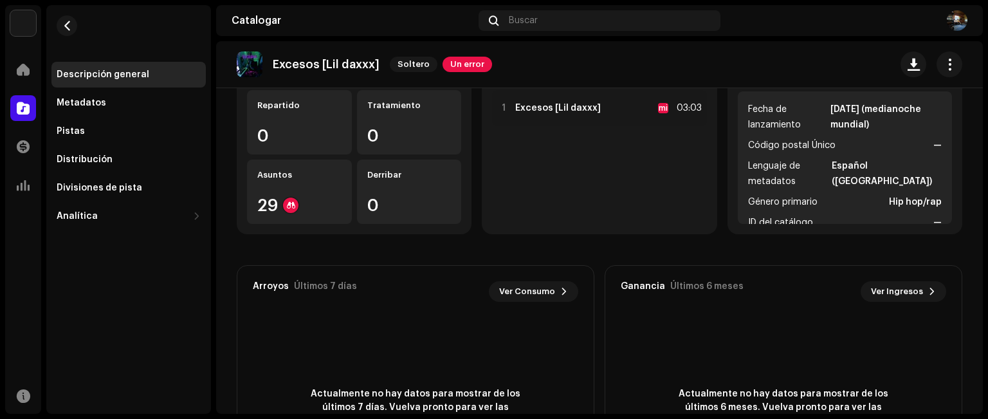
scroll to position [77, 0]
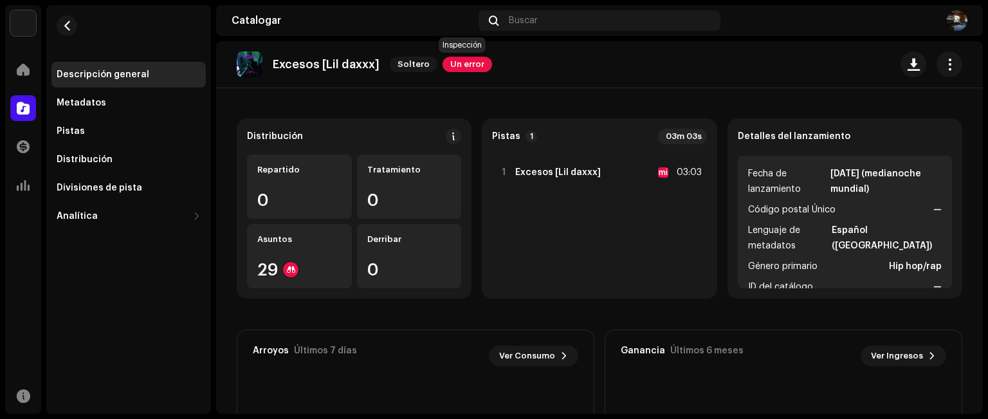
click at [451, 64] on font "Un error" at bounding box center [467, 64] width 34 height 8
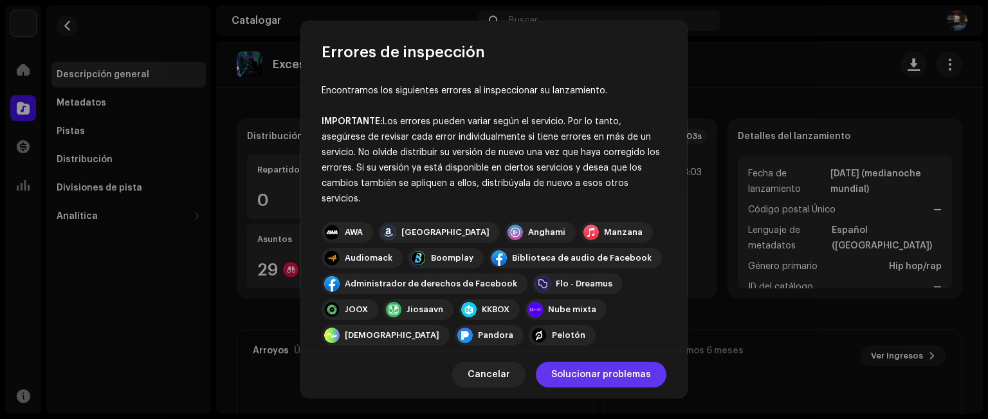
click at [604, 381] on span "Solucionar problemas" at bounding box center [601, 374] width 100 height 26
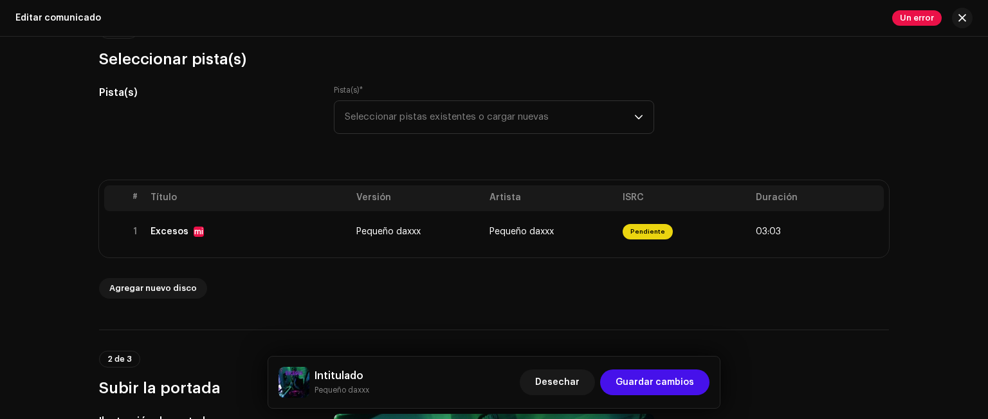
scroll to position [193, 0]
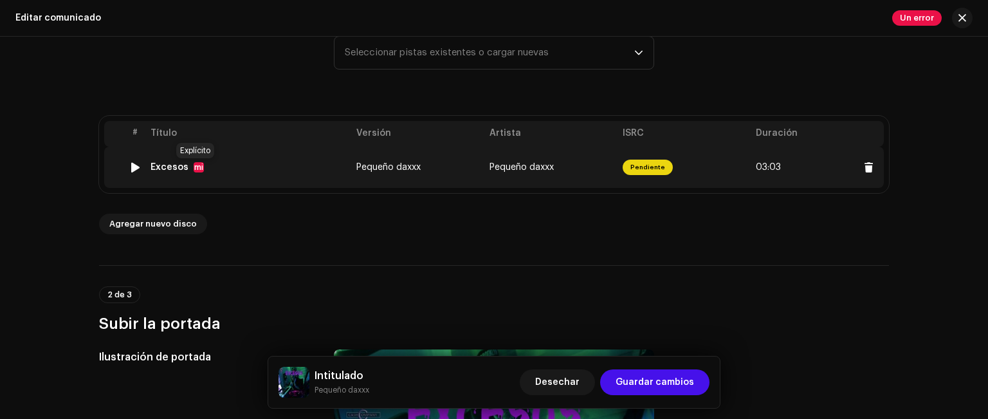
click at [197, 167] on font "mi" at bounding box center [198, 167] width 9 height 8
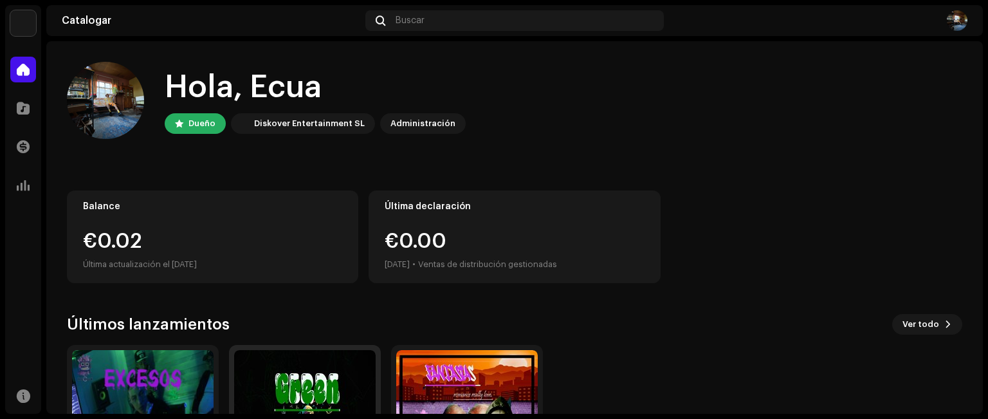
scroll to position [129, 0]
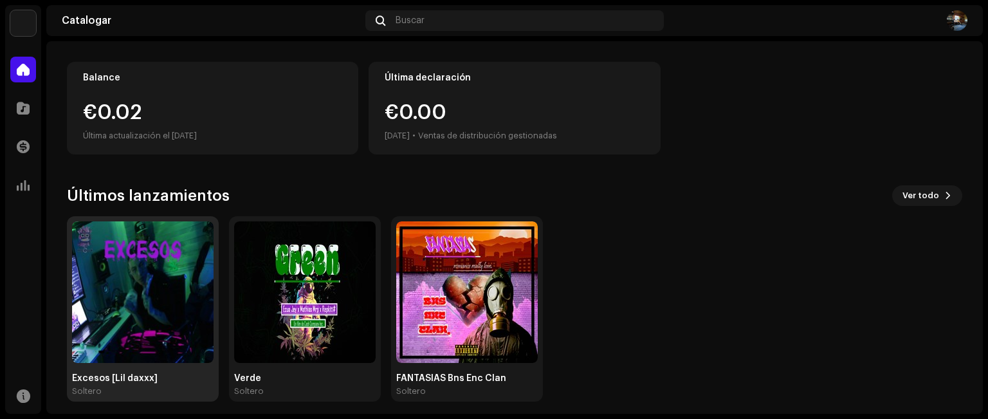
click at [128, 294] on img at bounding box center [142, 291] width 141 height 141
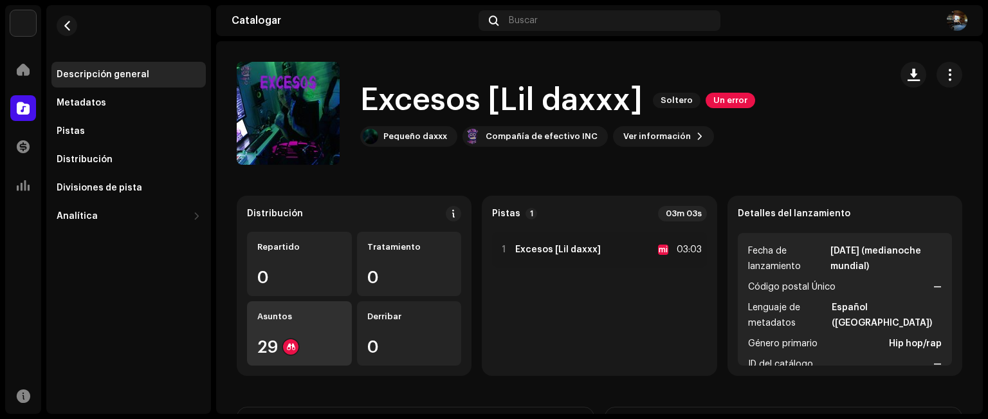
click at [275, 352] on div "29" at bounding box center [299, 346] width 84 height 17
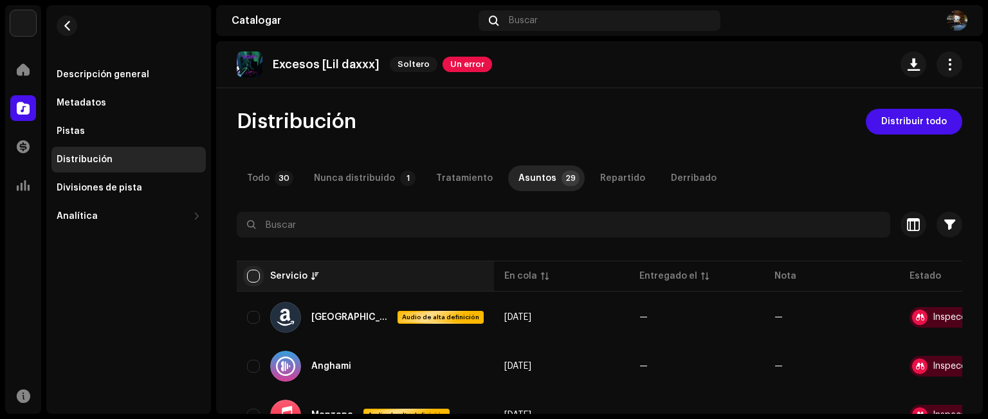
click at [252, 276] on input "checkbox" at bounding box center [253, 275] width 13 height 13
checkbox input "true"
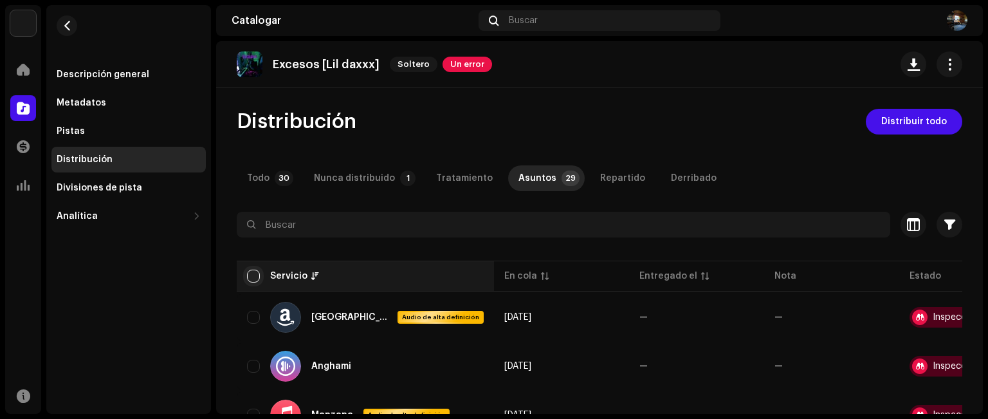
checkbox input "true"
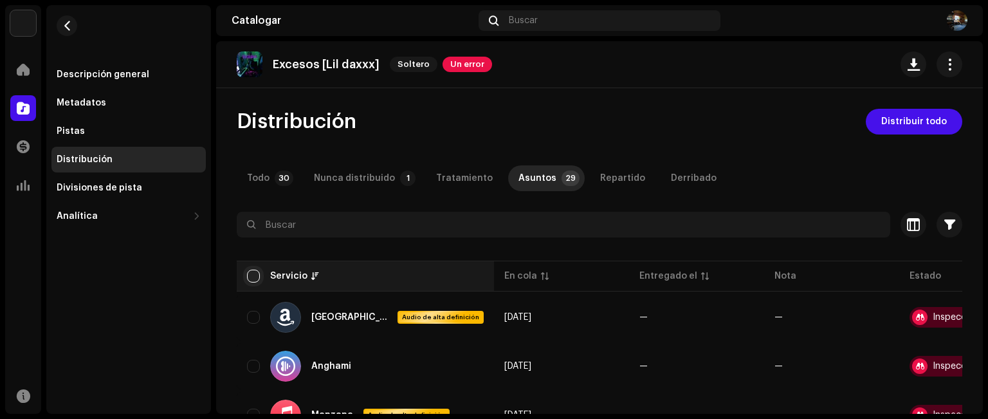
checkbox input "true"
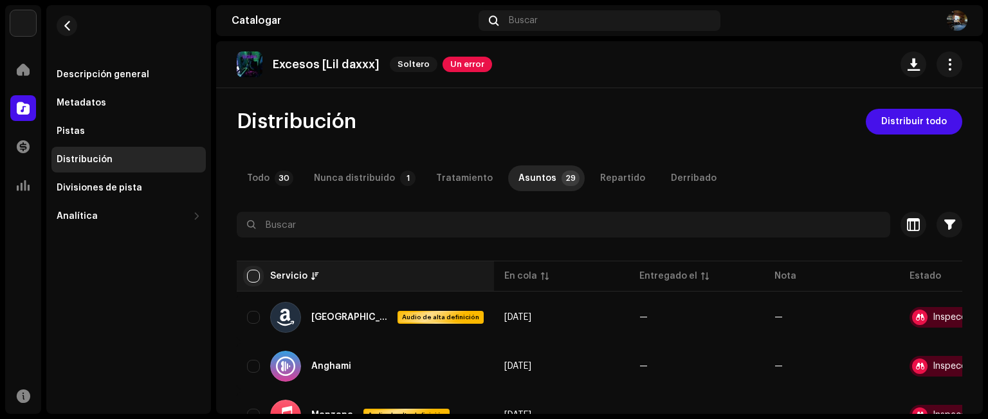
checkbox input "true"
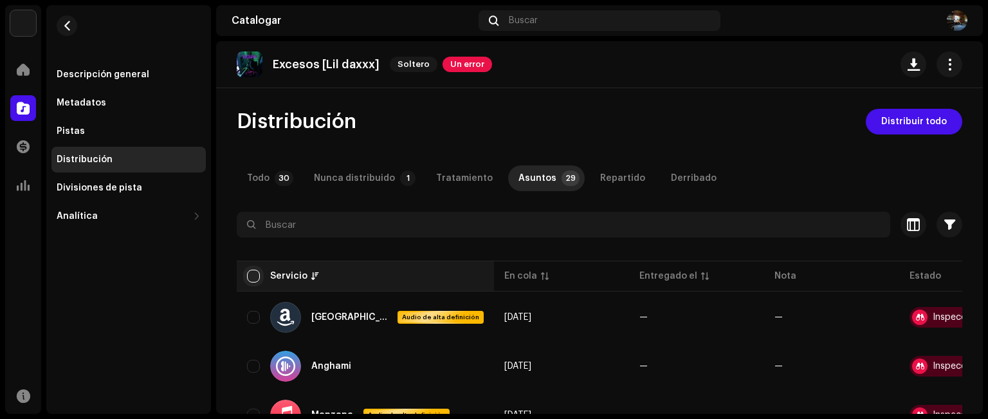
checkbox input "true"
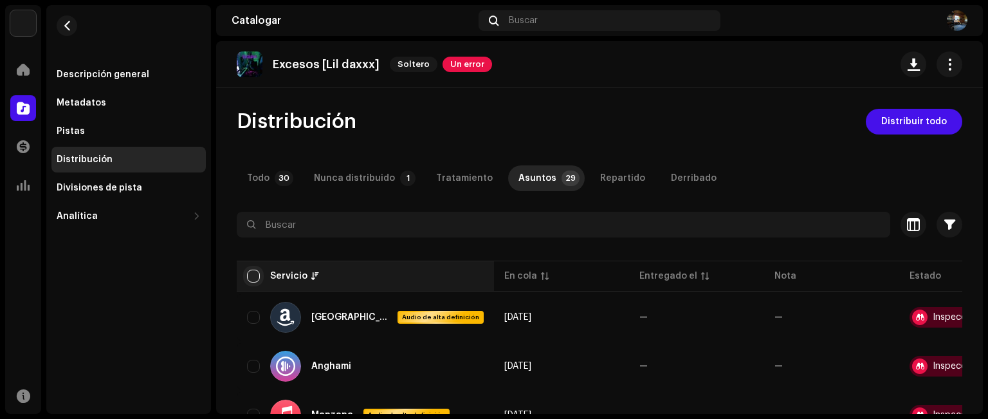
checkbox input "true"
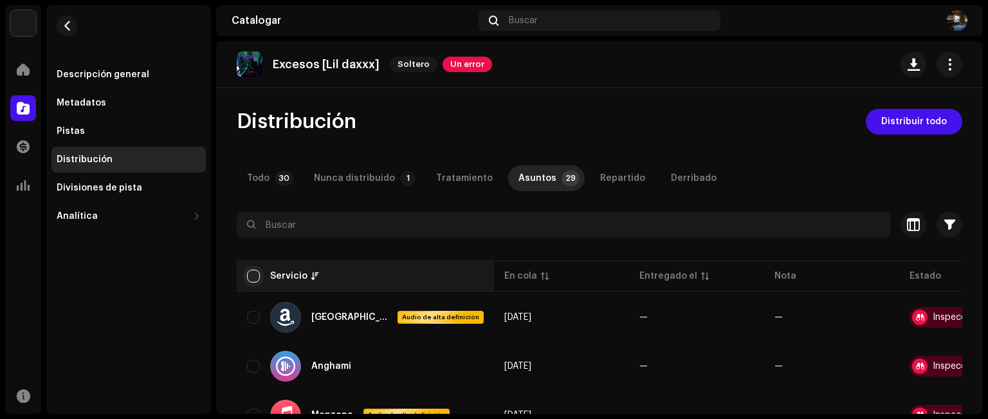
checkbox input "true"
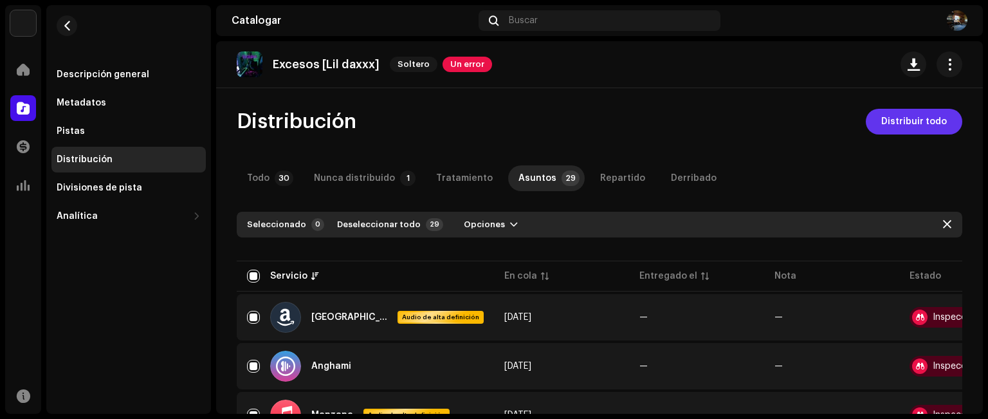
click at [905, 120] on font "Distribuir todo" at bounding box center [914, 121] width 66 height 9
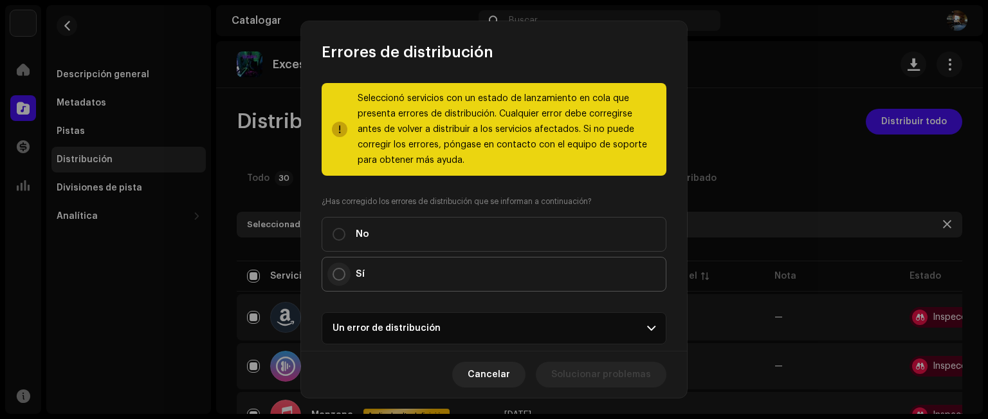
click at [336, 267] on input "Sí" at bounding box center [338, 273] width 13 height 13
radio input "true"
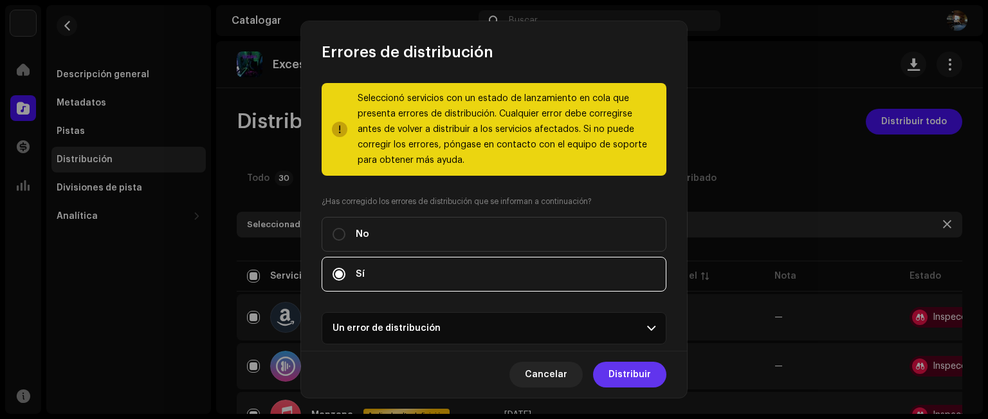
click at [635, 376] on font "Distribuir" at bounding box center [629, 374] width 42 height 9
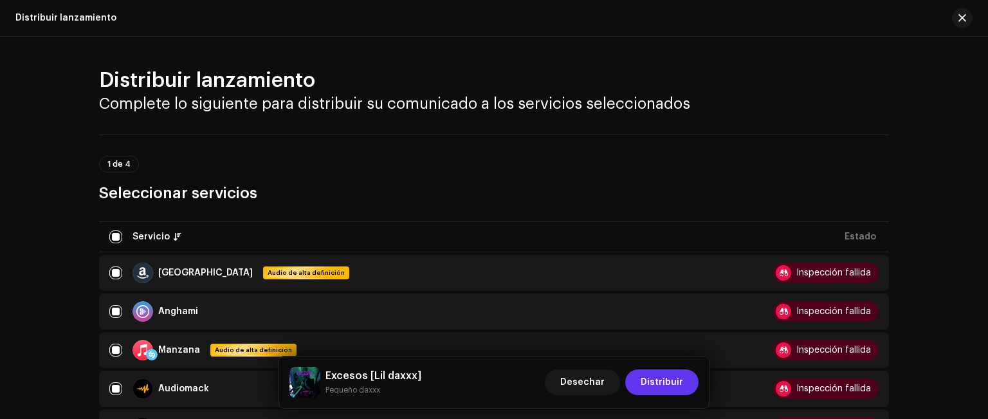
click at [651, 381] on font "Distribuir" at bounding box center [661, 381] width 42 height 9
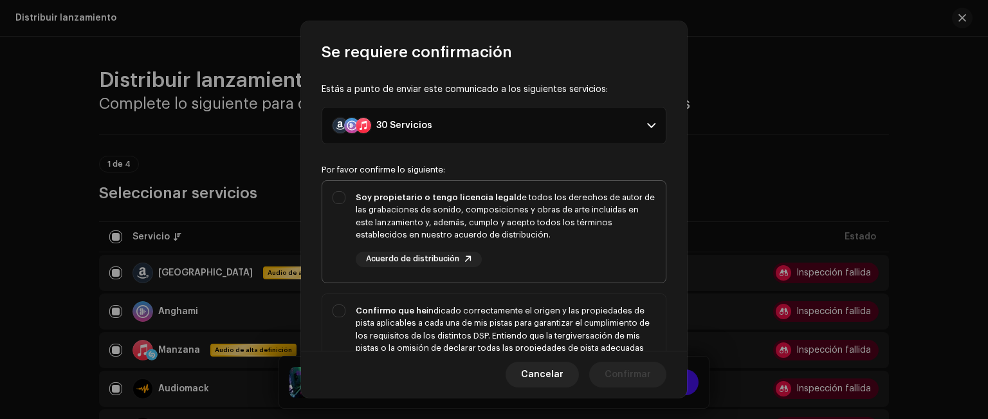
click at [345, 204] on div "Soy propietario o tengo licencia legal de todos los derechos de autor de las gr…" at bounding box center [493, 229] width 343 height 96
checkbox input "true"
click at [344, 311] on div "Confirmo que he indicado correctamente el origen y las propiedades de pista apl…" at bounding box center [493, 348] width 343 height 109
checkbox input "true"
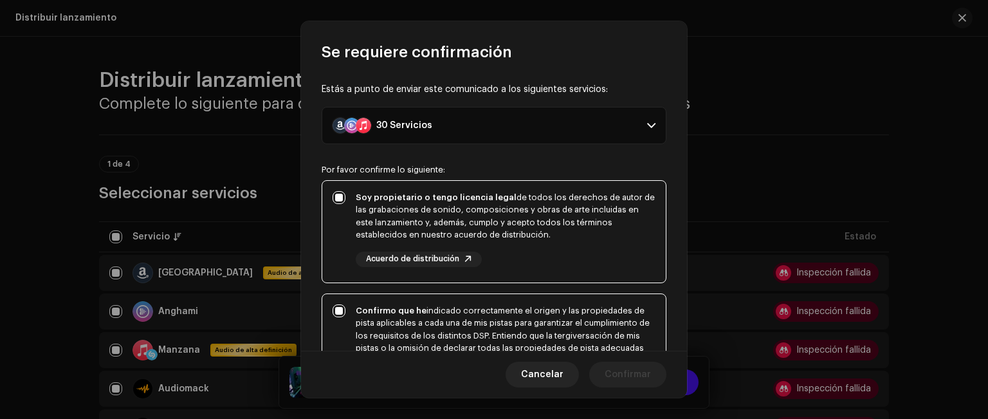
scroll to position [193, 0]
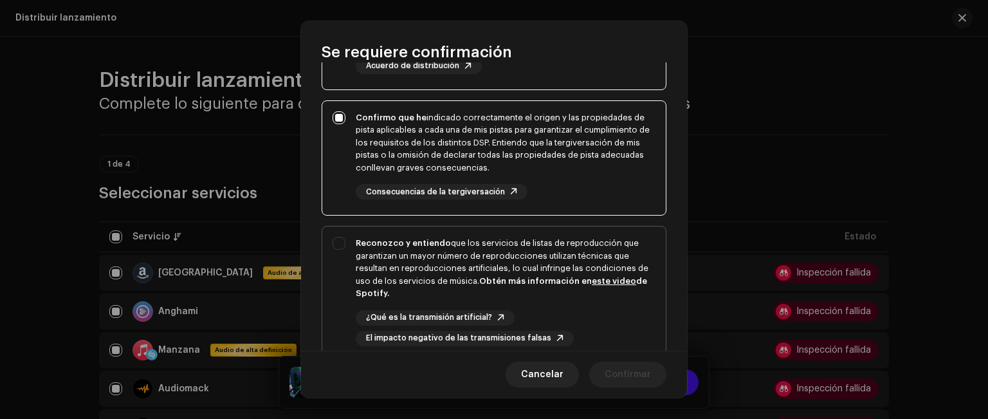
drag, startPoint x: 336, startPoint y: 236, endPoint x: 358, endPoint y: 264, distance: 35.7
click at [336, 236] on div "Reconozco y entiendo que los servicios de listas de reproducción que garantizan…" at bounding box center [493, 291] width 343 height 130
checkbox input "true"
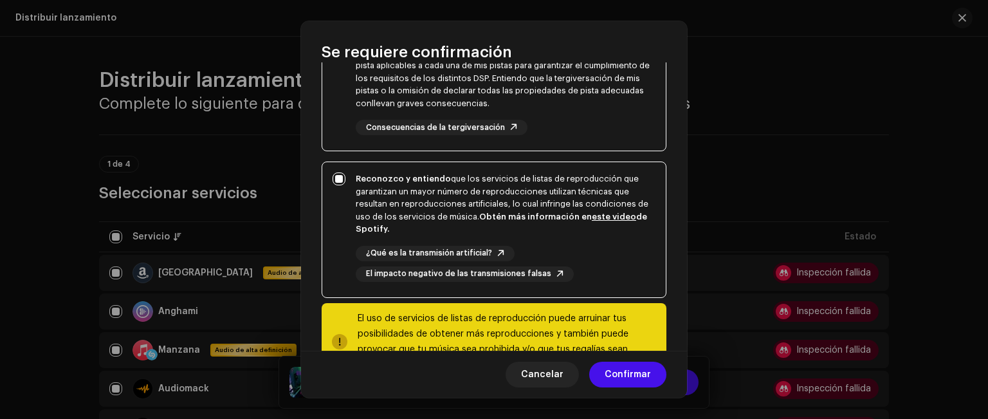
scroll to position [305, 0]
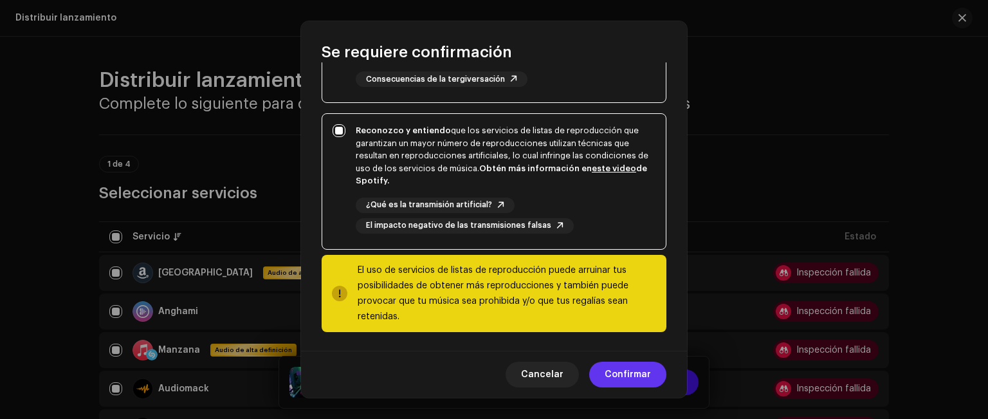
click at [635, 375] on font "Confirmar" at bounding box center [627, 374] width 46 height 9
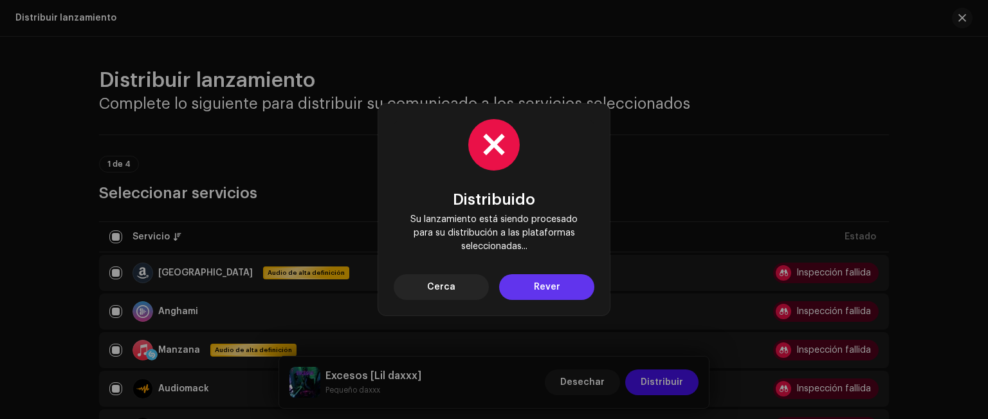
click at [521, 286] on button "Rever" at bounding box center [546, 287] width 95 height 26
drag, startPoint x: 435, startPoint y: 291, endPoint x: 497, endPoint y: 312, distance: 65.7
click at [435, 291] on span "Cerca" at bounding box center [441, 287] width 28 height 26
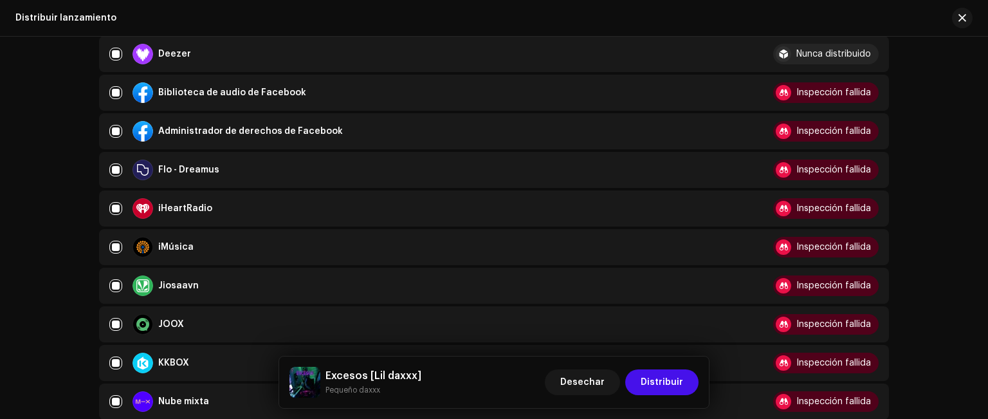
scroll to position [386, 0]
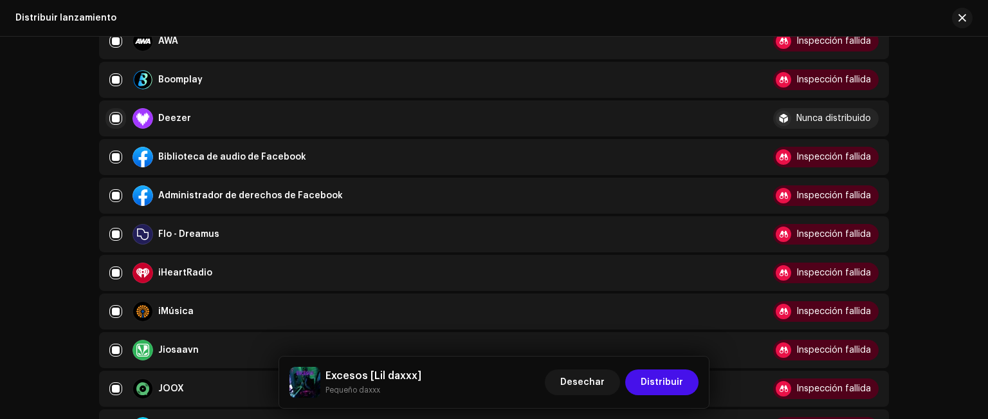
click at [113, 113] on input "checkbox" at bounding box center [115, 118] width 13 height 13
checkbox input "false"
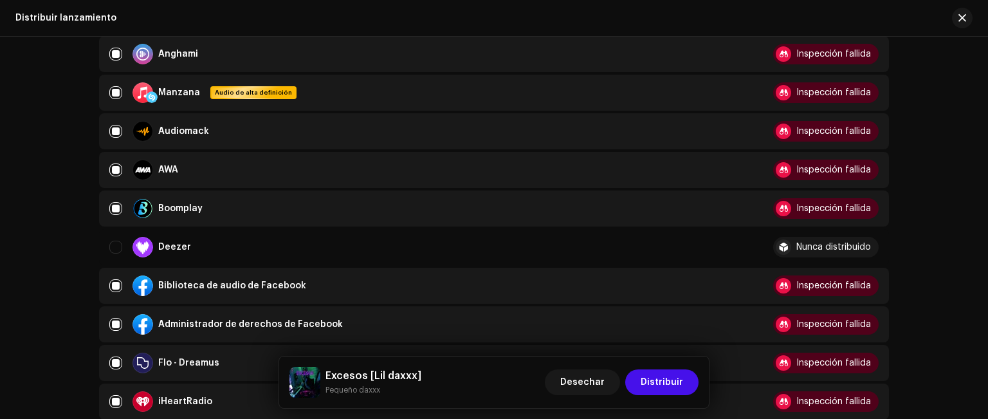
scroll to position [129, 0]
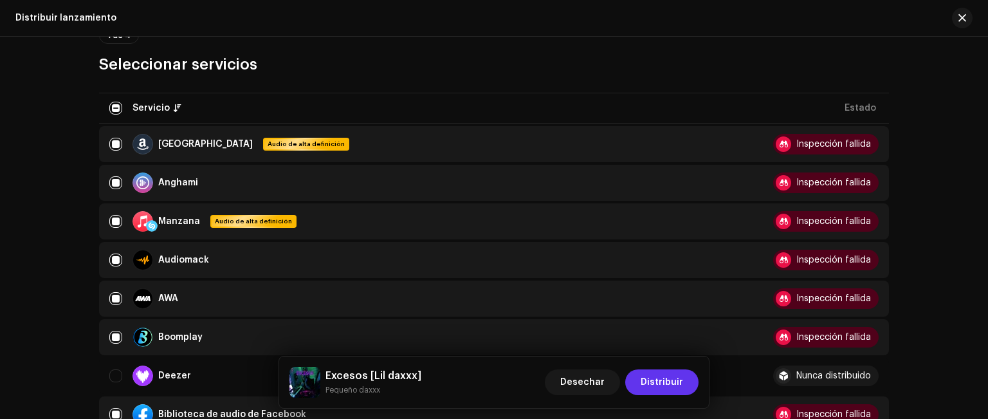
click at [650, 380] on font "Distribuir" at bounding box center [661, 381] width 42 height 9
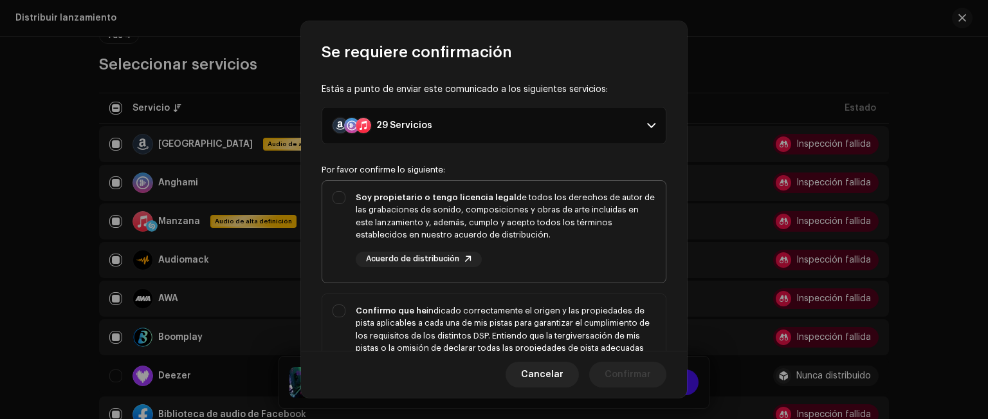
click at [333, 192] on div "Soy propietario o tengo licencia legal de todos los derechos de autor de las gr…" at bounding box center [493, 229] width 343 height 96
checkbox input "true"
click at [342, 307] on div "Confirmo que he indicado correctamente el origen y las propiedades de pista apl…" at bounding box center [493, 348] width 343 height 109
checkbox input "true"
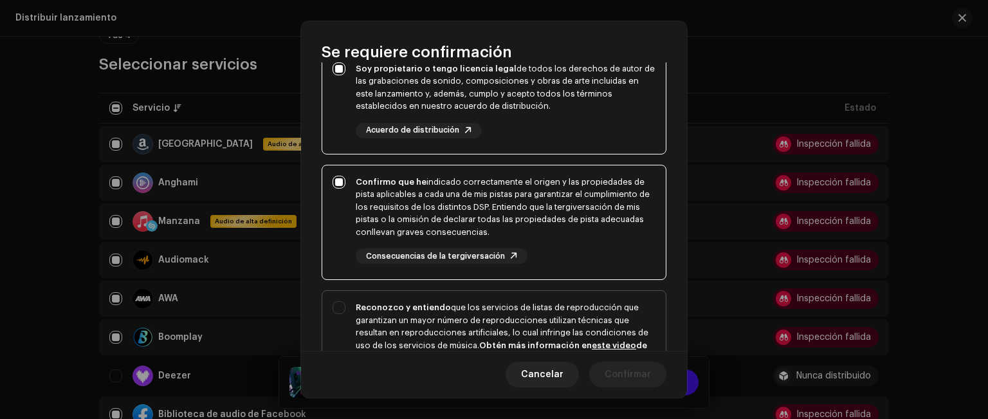
click at [345, 305] on div "Reconozco y entiendo que los servicios de listas de reproducción que garantizan…" at bounding box center [493, 356] width 343 height 130
checkbox input "true"
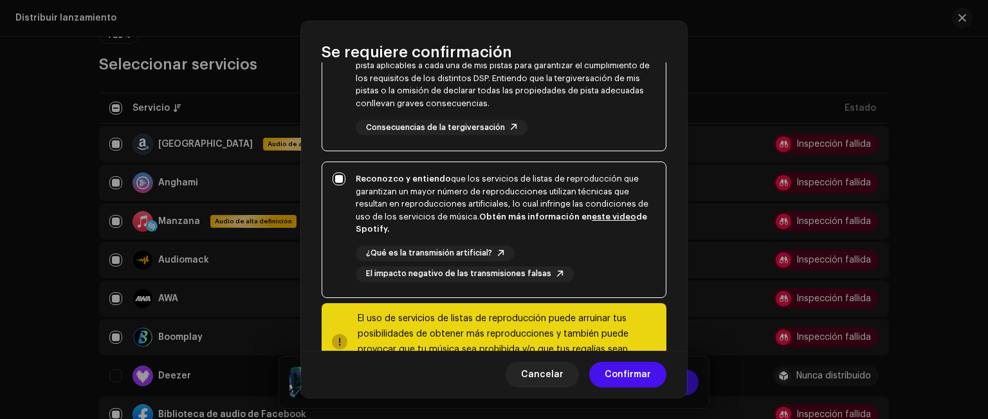
scroll to position [305, 0]
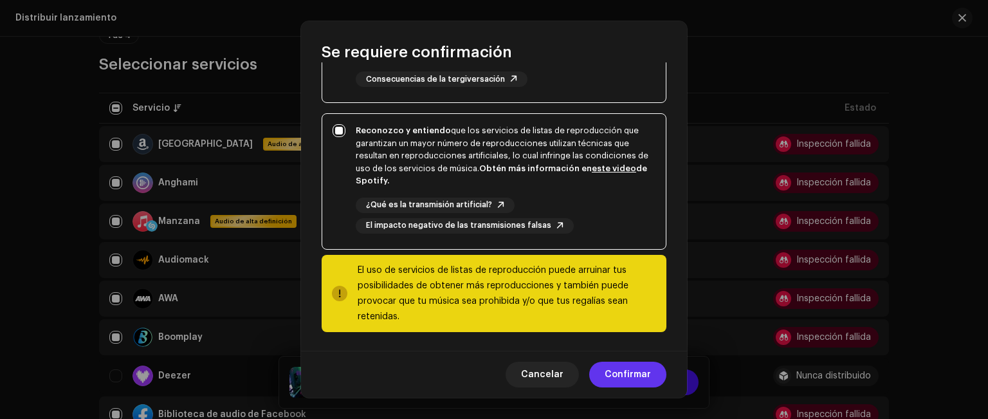
click at [607, 366] on span "Confirmar" at bounding box center [627, 374] width 46 height 26
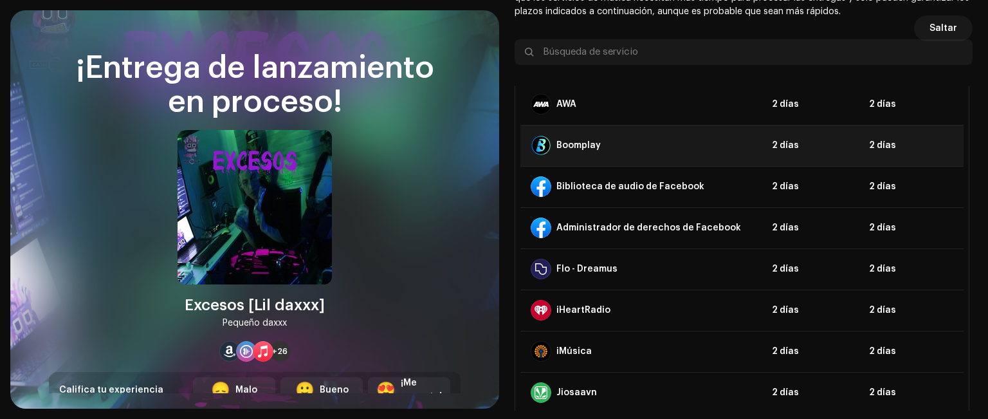
scroll to position [144, 0]
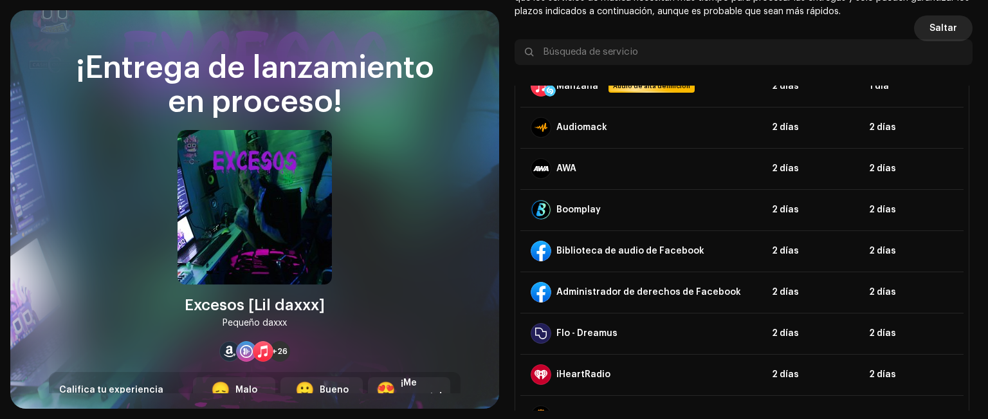
click at [941, 24] on font "Saltar" at bounding box center [943, 28] width 28 height 9
